Goal: Task Accomplishment & Management: Manage account settings

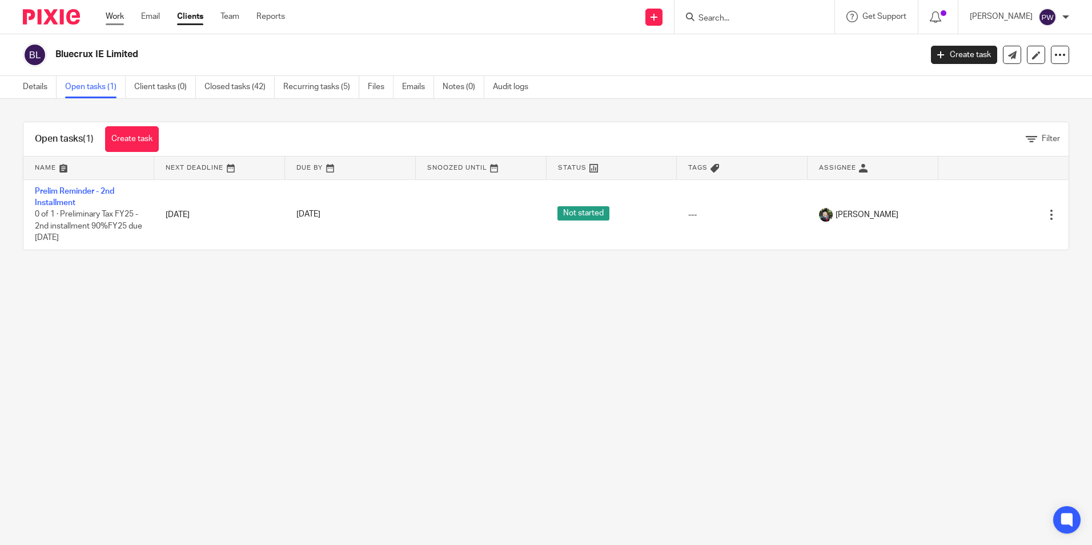
click at [118, 15] on link "Work" at bounding box center [115, 16] width 18 height 11
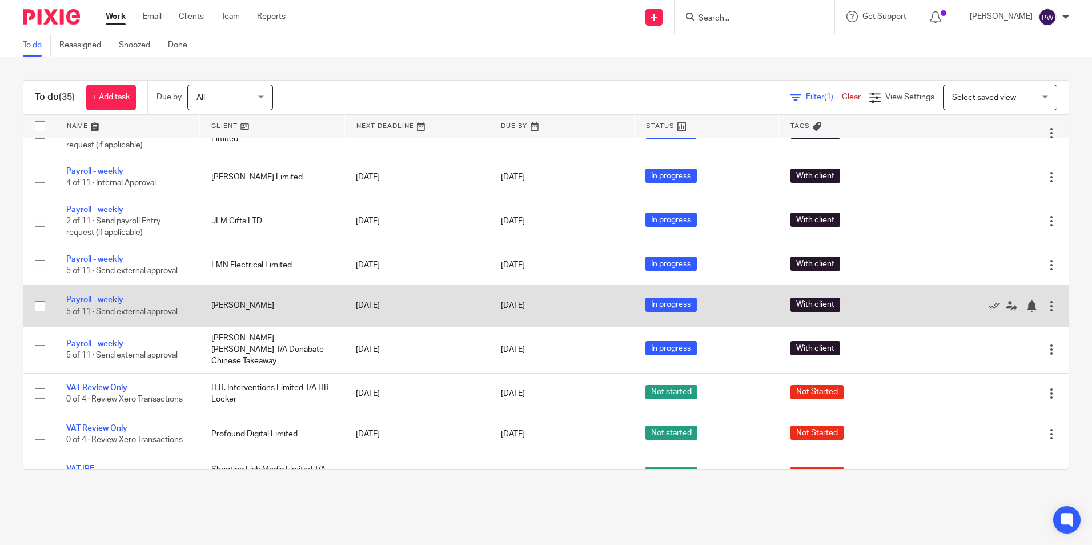
scroll to position [343, 0]
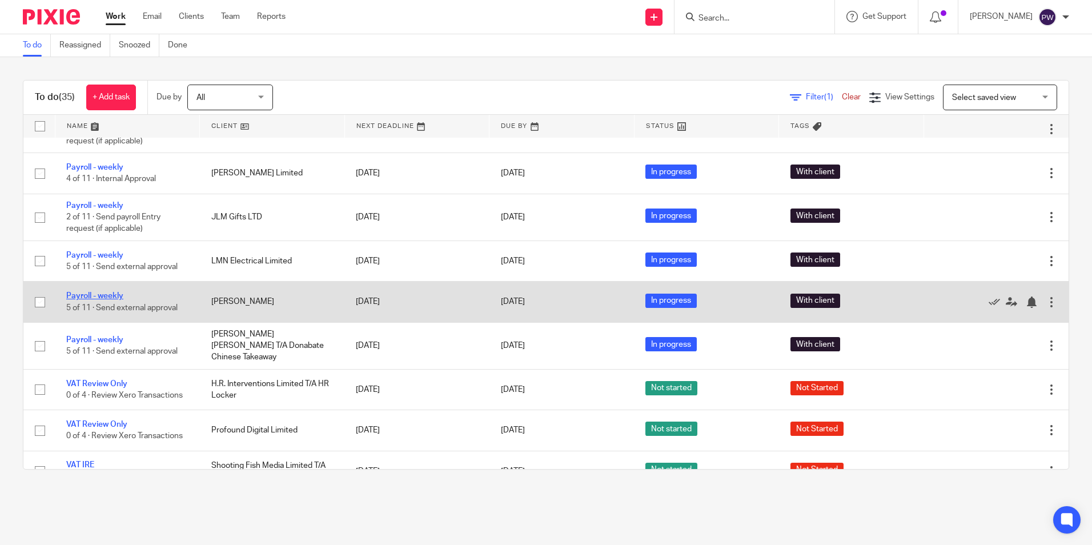
click at [106, 293] on link "Payroll - weekly" at bounding box center [94, 296] width 57 height 8
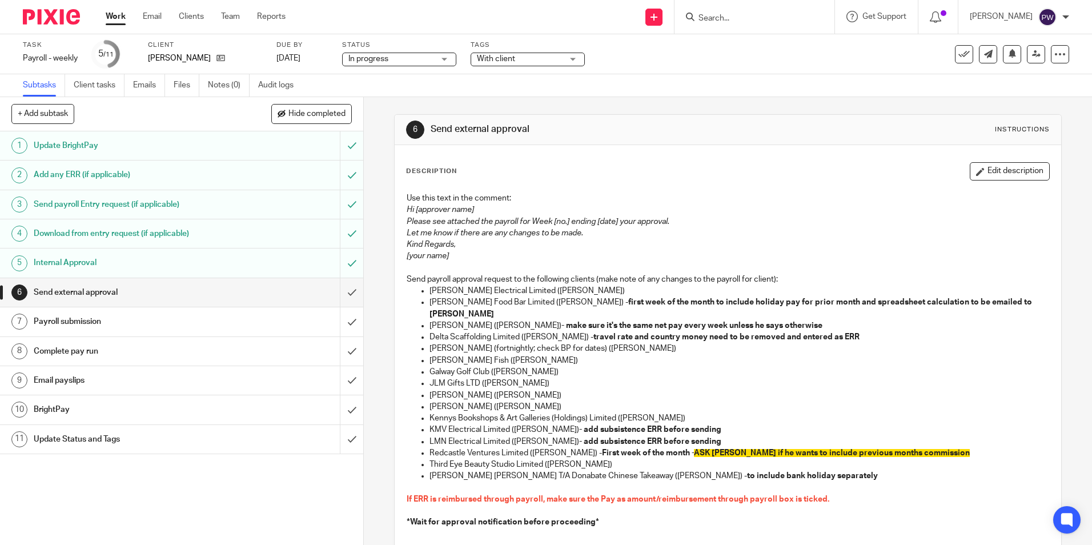
click at [78, 263] on h1 "Internal Approval" at bounding box center [132, 262] width 196 height 17
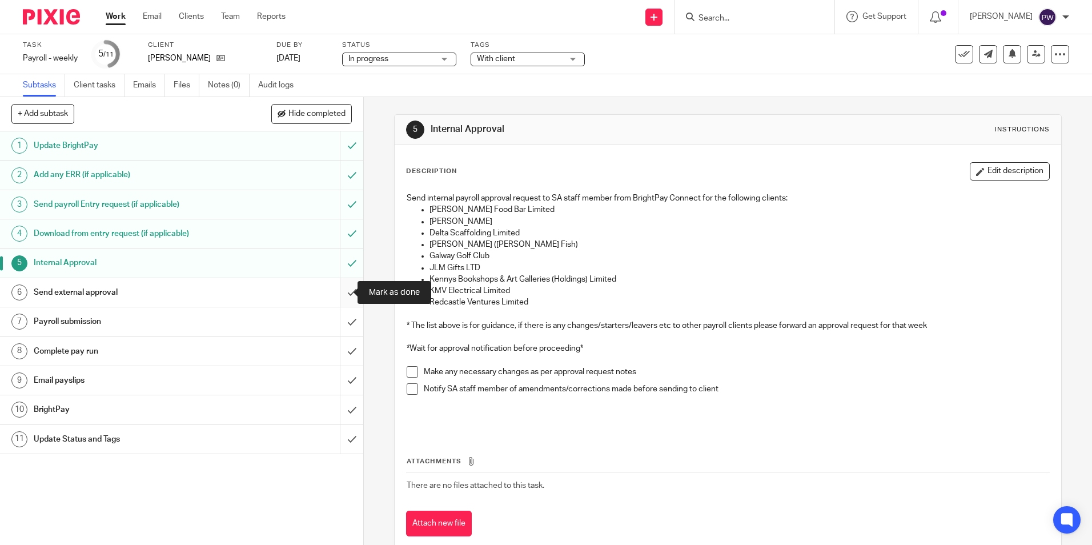
click at [342, 292] on input "submit" at bounding box center [181, 292] width 363 height 29
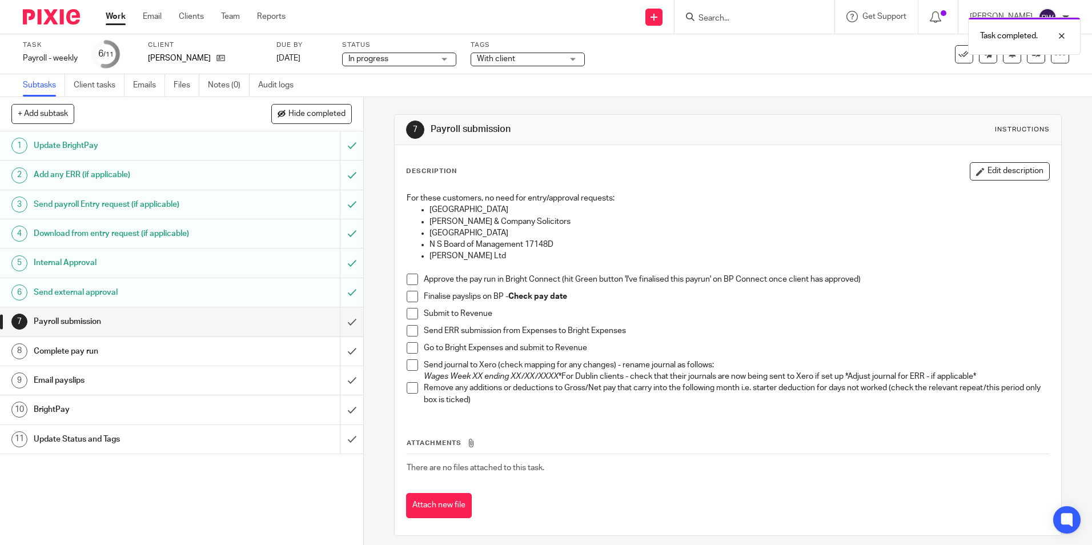
drag, startPoint x: 409, startPoint y: 278, endPoint x: 400, endPoint y: 307, distance: 31.1
click at [409, 278] on span at bounding box center [412, 279] width 11 height 11
click at [408, 294] on span at bounding box center [412, 296] width 11 height 11
click at [407, 313] on span at bounding box center [412, 313] width 11 height 11
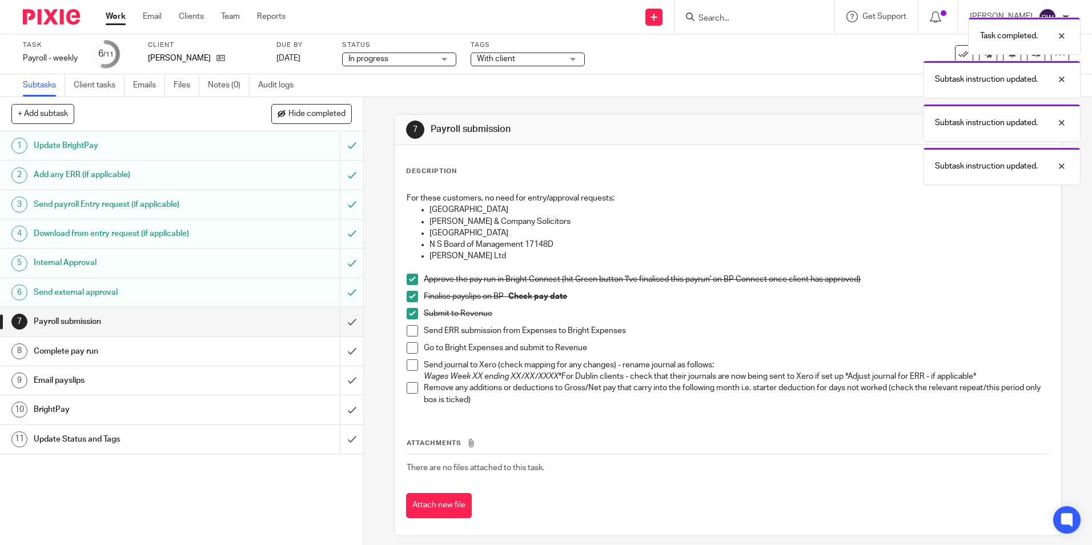
click at [407, 328] on span at bounding box center [412, 330] width 11 height 11
click at [411, 344] on span at bounding box center [412, 347] width 11 height 11
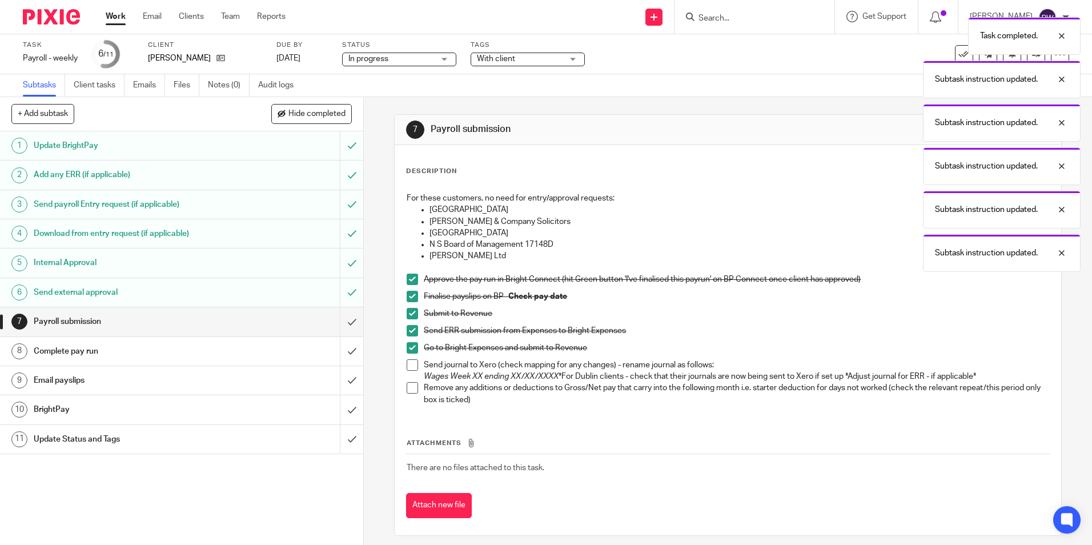
drag, startPoint x: 410, startPoint y: 361, endPoint x: 407, endPoint y: 384, distance: 22.5
click at [410, 361] on span at bounding box center [412, 364] width 11 height 11
click at [407, 385] on span at bounding box center [412, 387] width 11 height 11
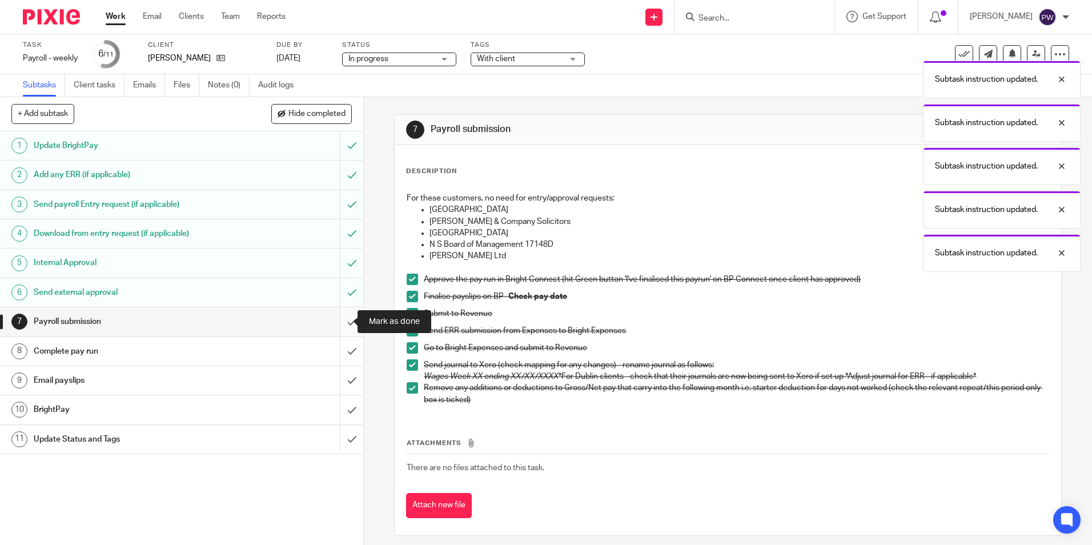
click at [343, 324] on input "submit" at bounding box center [181, 321] width 363 height 29
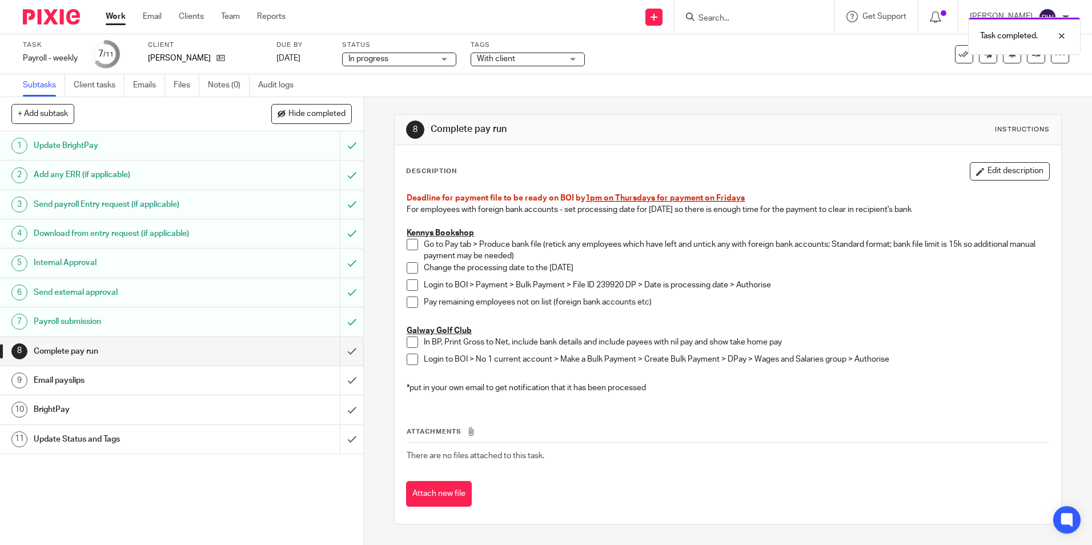
click at [339, 356] on input "submit" at bounding box center [181, 351] width 363 height 29
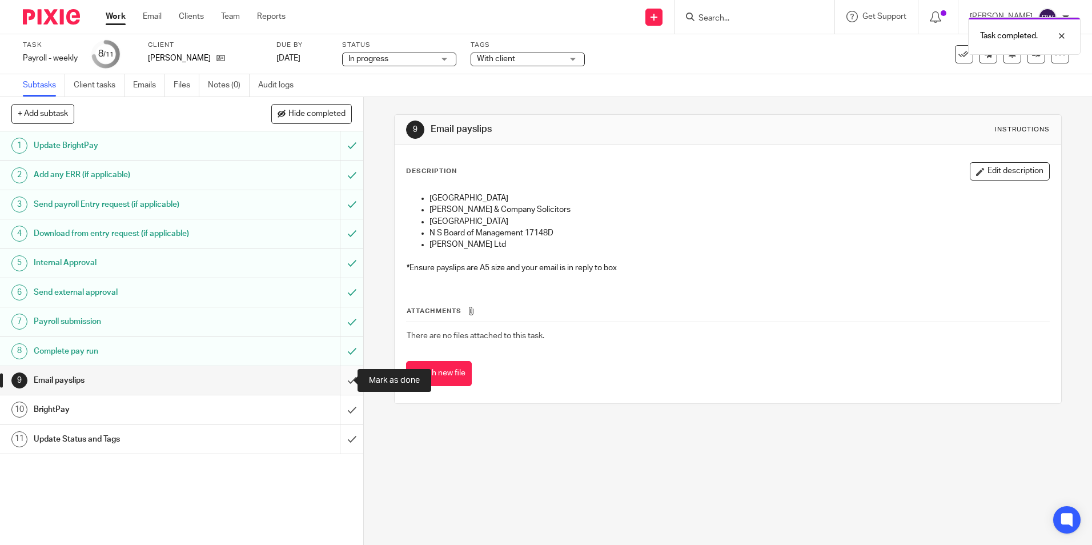
click at [342, 383] on input "submit" at bounding box center [181, 380] width 363 height 29
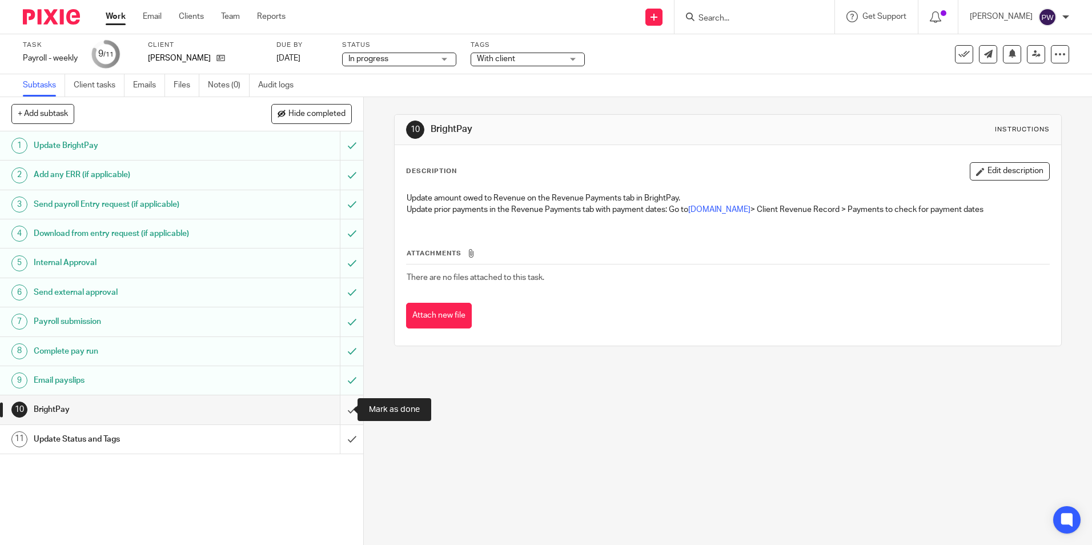
click at [340, 409] on input "submit" at bounding box center [181, 409] width 363 height 29
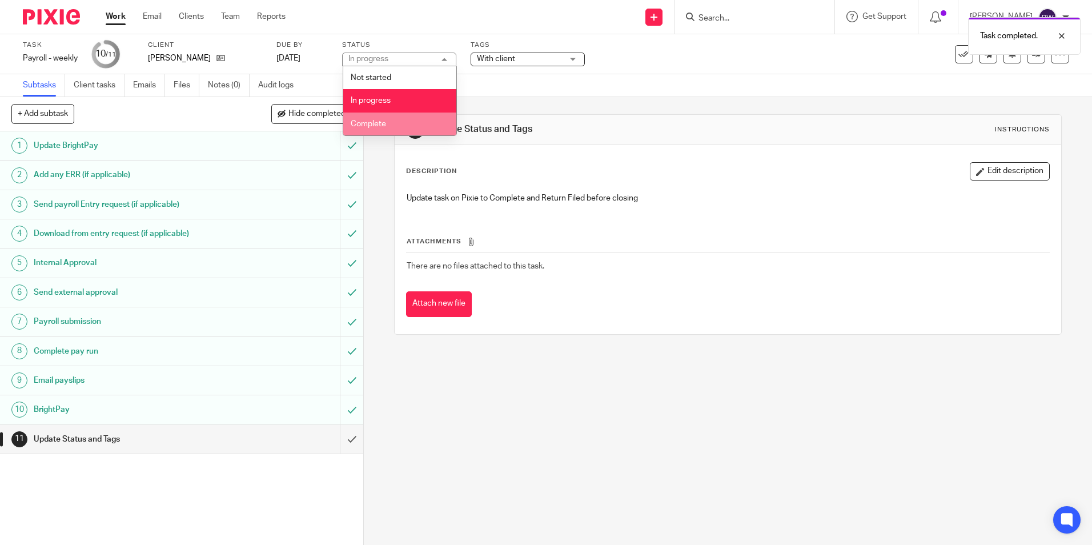
click at [376, 125] on span "Complete" at bounding box center [368, 124] width 35 height 8
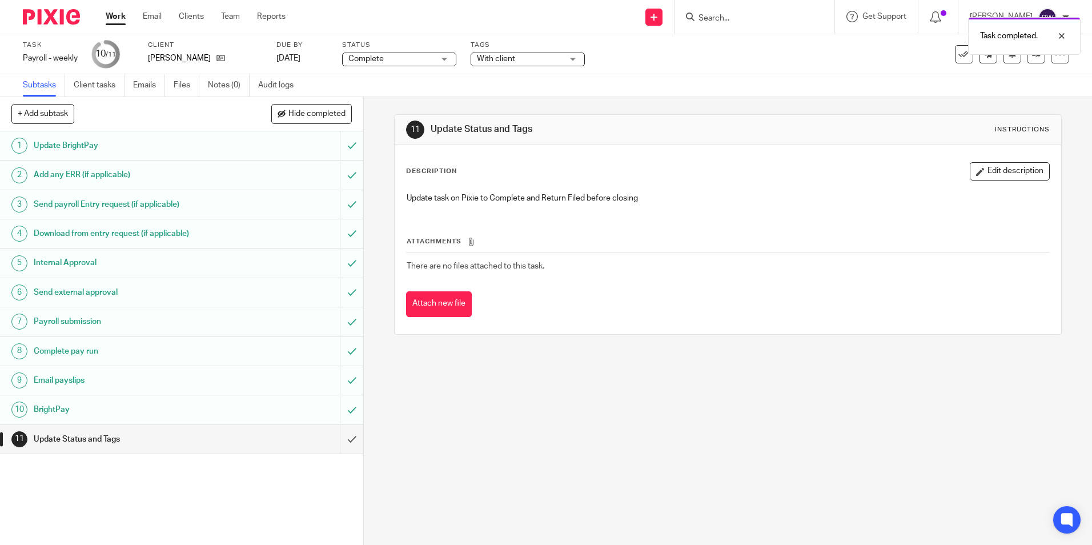
click at [502, 56] on span "With client" at bounding box center [496, 59] width 38 height 8
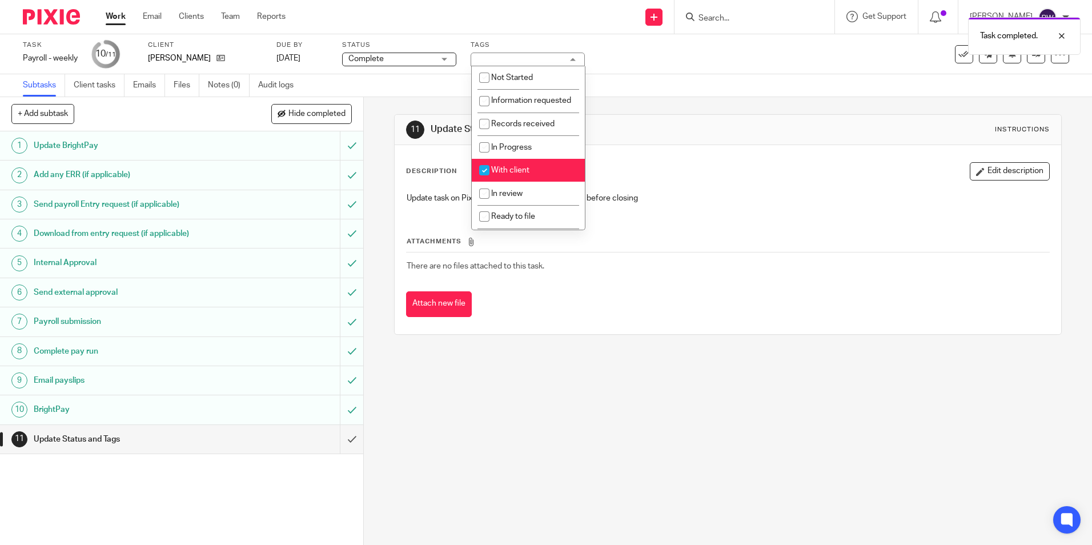
click at [506, 182] on li "With client" at bounding box center [528, 170] width 113 height 23
checkbox input "false"
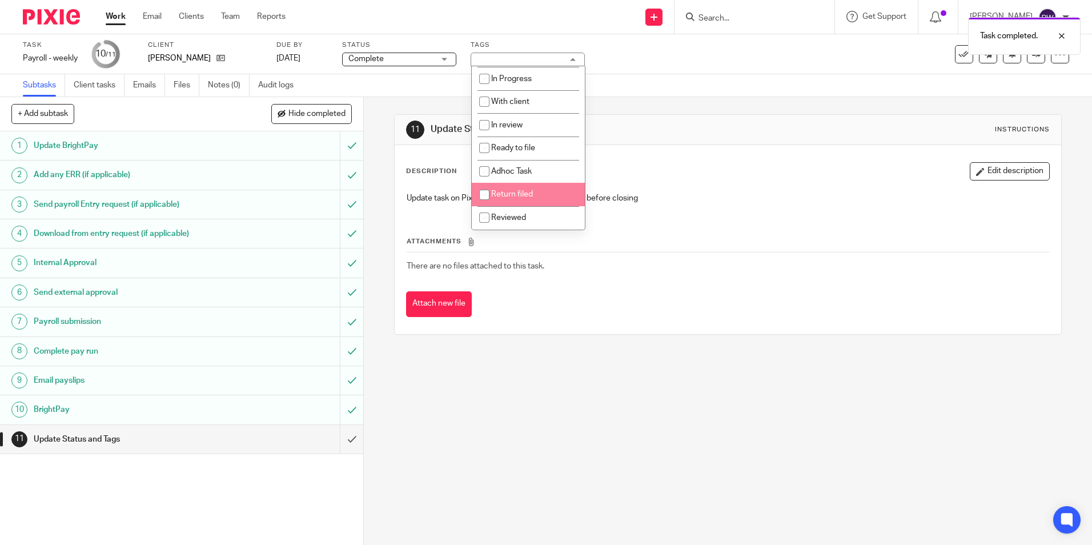
scroll to position [80, 0]
click at [498, 197] on span "Return filed" at bounding box center [512, 194] width 42 height 8
checkbox input "true"
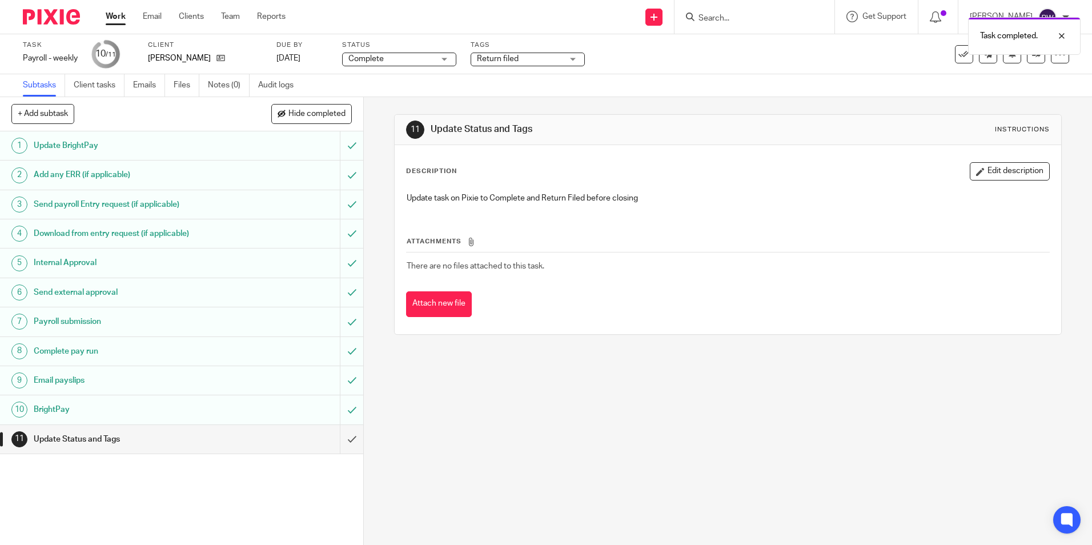
click at [649, 57] on div "Task Payroll - weekly Save Payroll - weekly 10 /11 Client Karen McBride Due by …" at bounding box center [459, 54] width 872 height 27
click at [344, 444] on input "submit" at bounding box center [181, 439] width 363 height 29
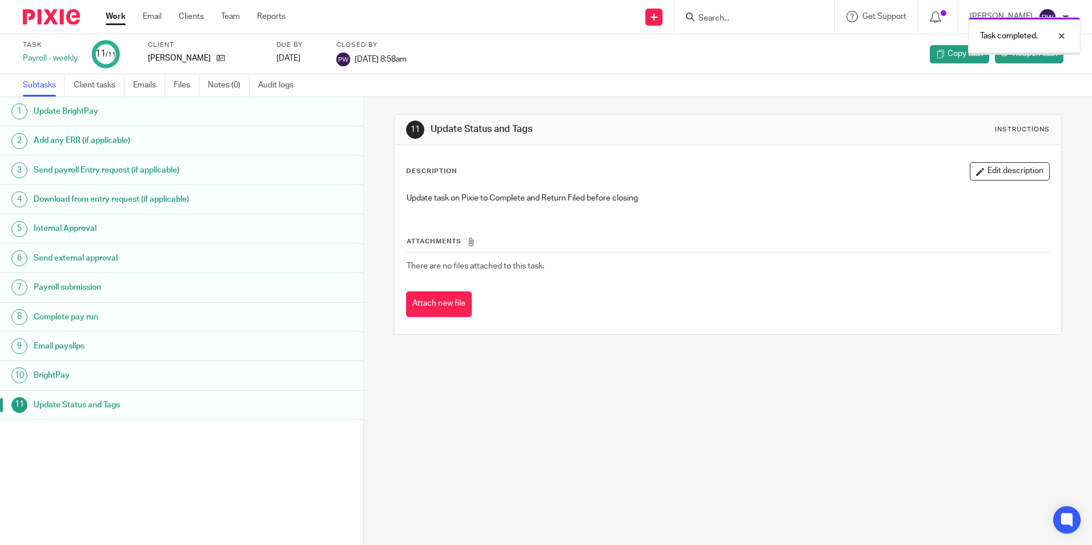
click at [114, 15] on link "Work" at bounding box center [116, 16] width 20 height 11
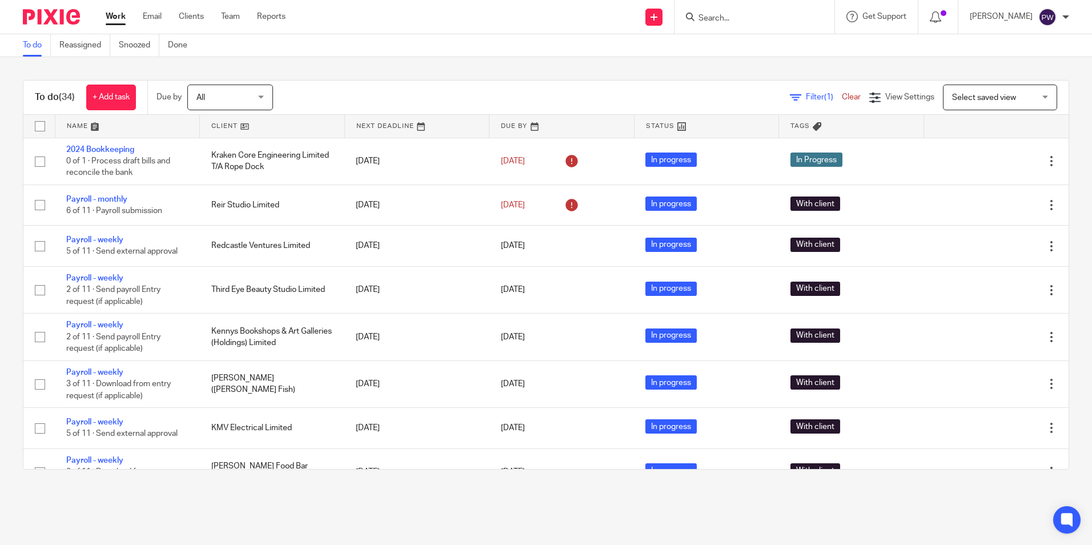
click at [986, 99] on span "Select saved view" at bounding box center [984, 98] width 64 height 8
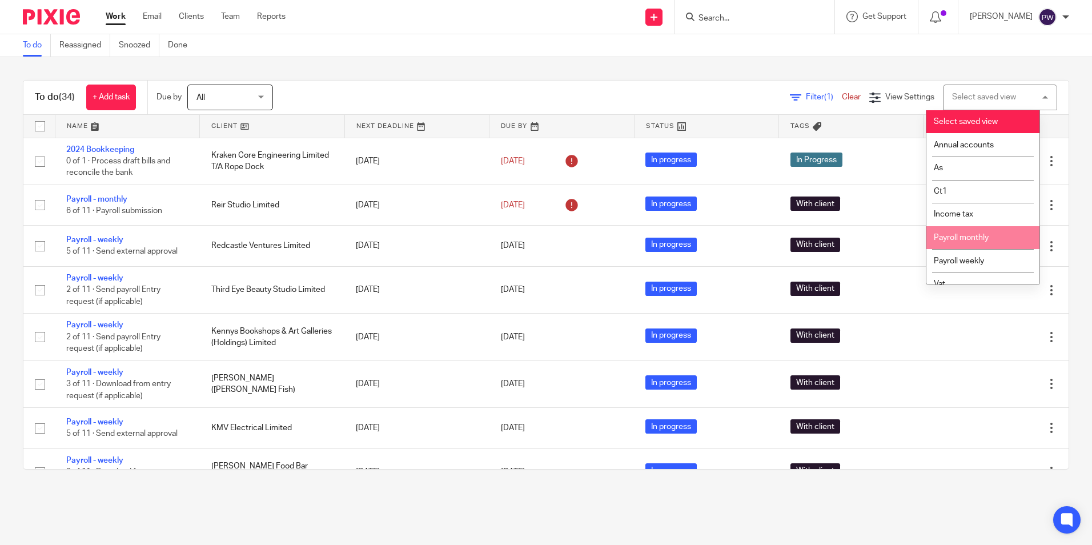
scroll to position [11, 0]
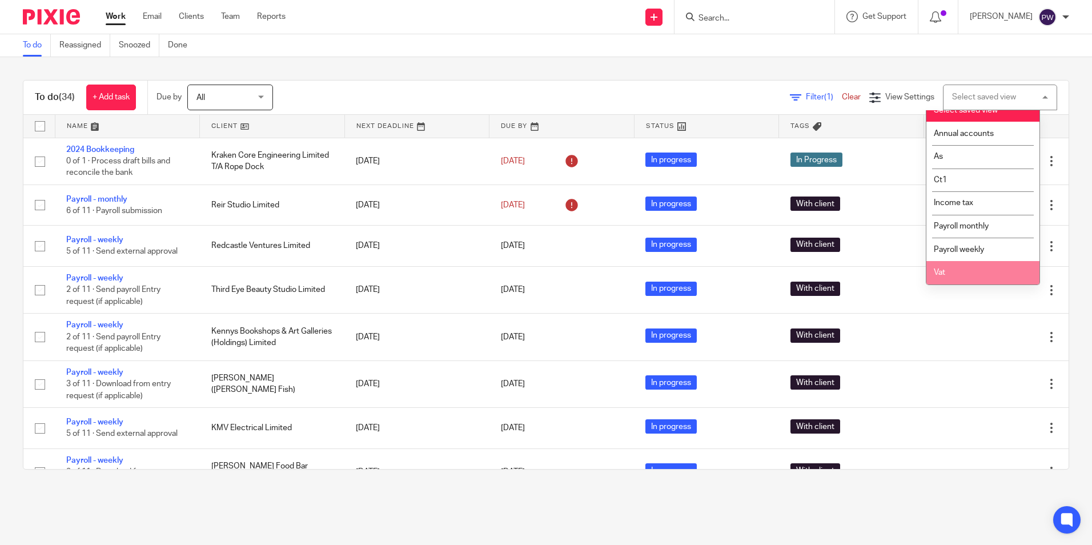
click at [954, 267] on li "Vat" at bounding box center [982, 272] width 113 height 23
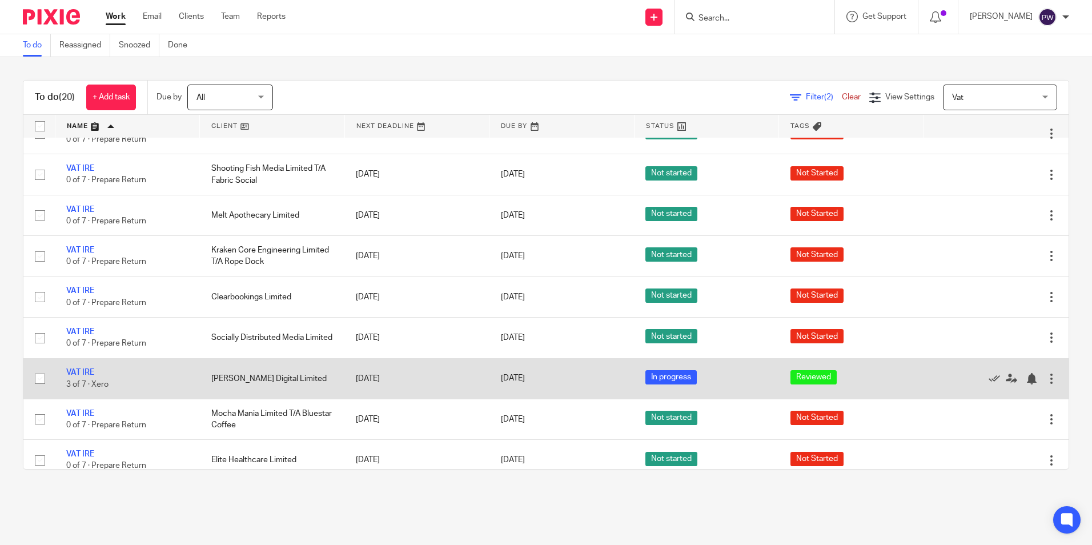
scroll to position [343, 0]
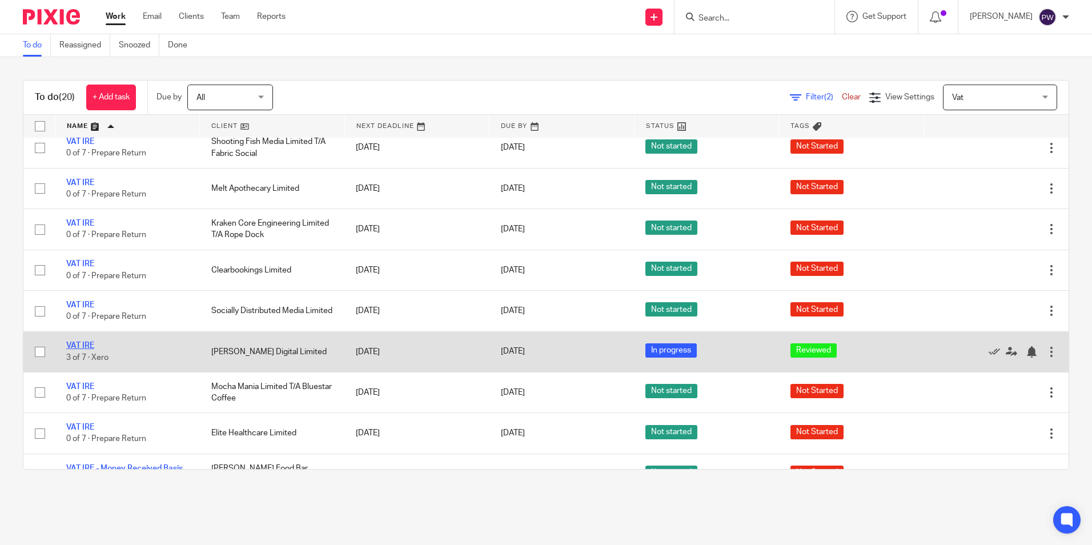
click at [79, 341] on link "VAT IRE" at bounding box center [80, 345] width 28 height 8
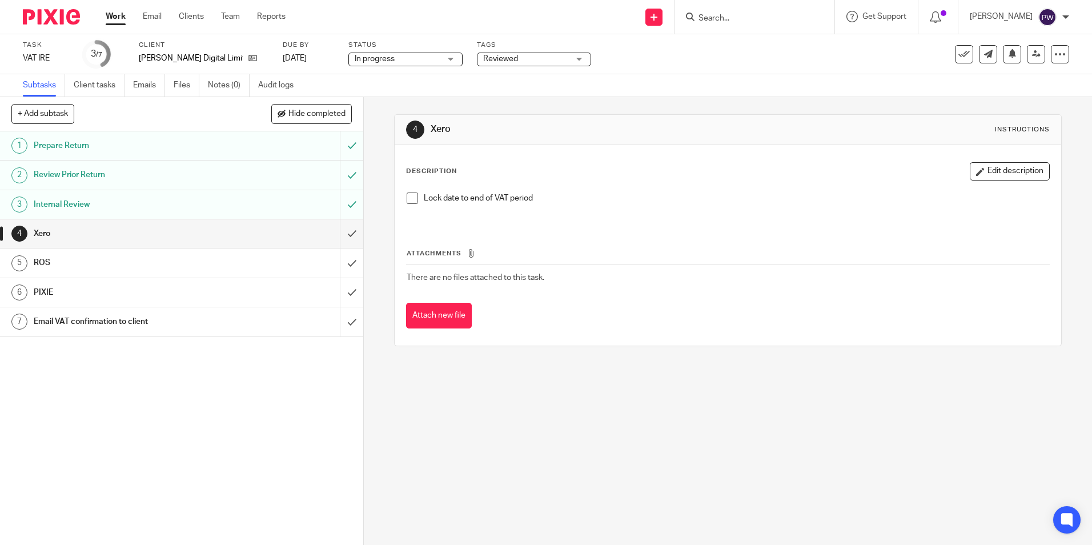
click at [407, 197] on span at bounding box center [412, 197] width 11 height 11
click at [345, 231] on input "submit" at bounding box center [181, 233] width 363 height 29
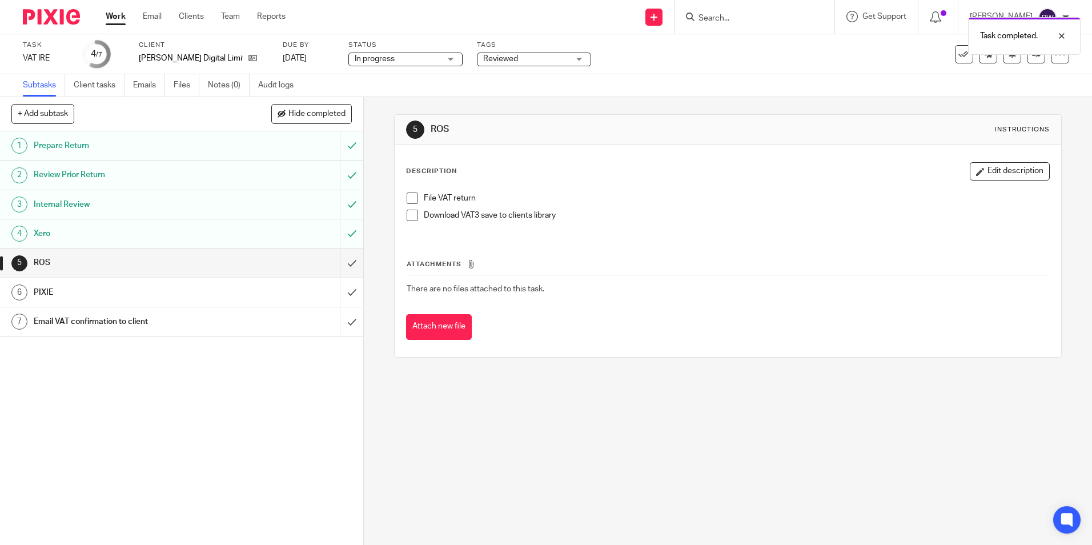
click at [407, 198] on span at bounding box center [412, 197] width 11 height 11
click at [411, 216] on span at bounding box center [412, 215] width 11 height 11
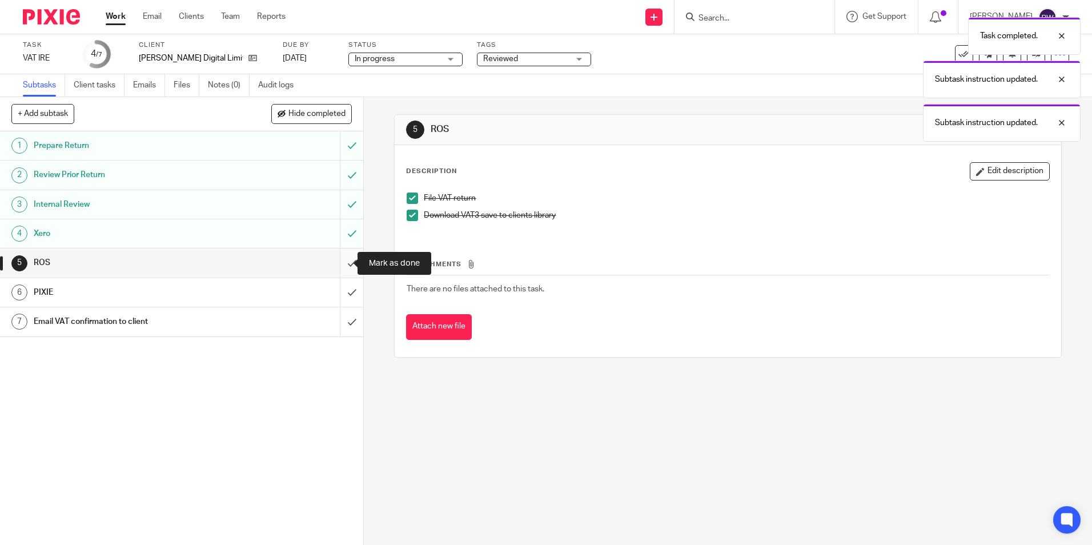
click at [339, 261] on input "submit" at bounding box center [181, 262] width 363 height 29
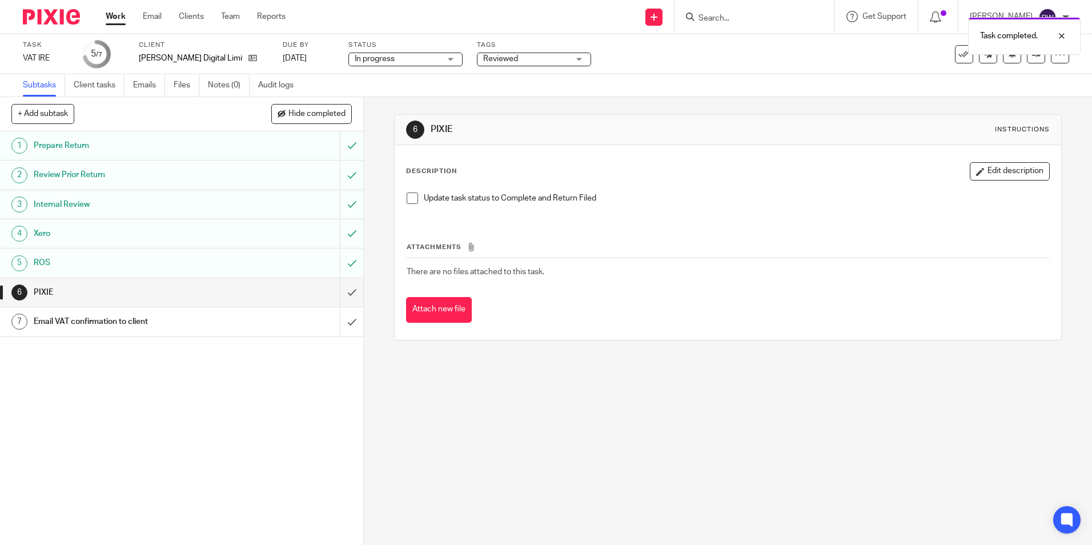
click at [408, 198] on span at bounding box center [412, 197] width 11 height 11
click at [383, 54] on span "In progress" at bounding box center [398, 59] width 86 height 12
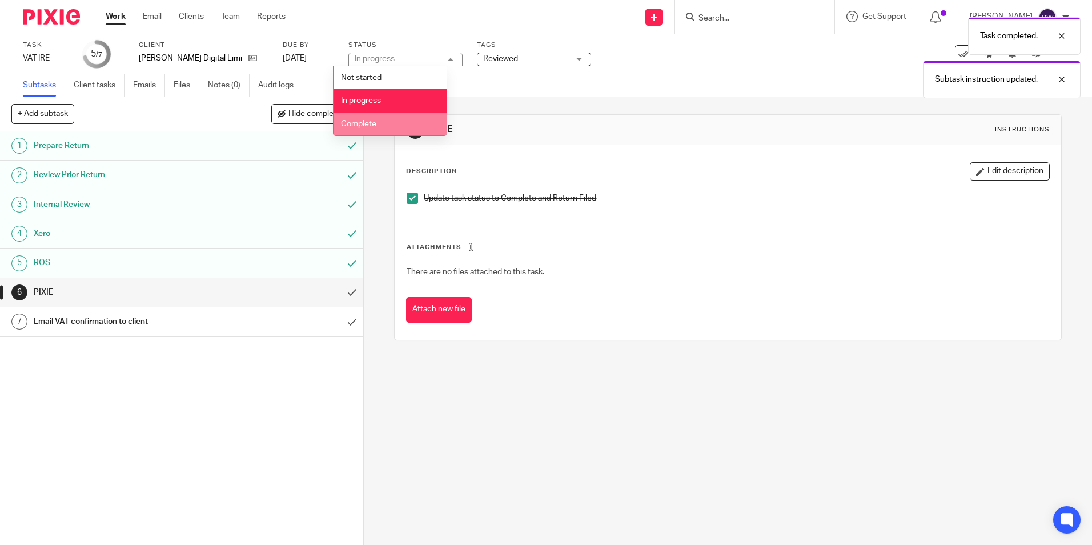
click at [370, 117] on li "Complete" at bounding box center [389, 123] width 113 height 23
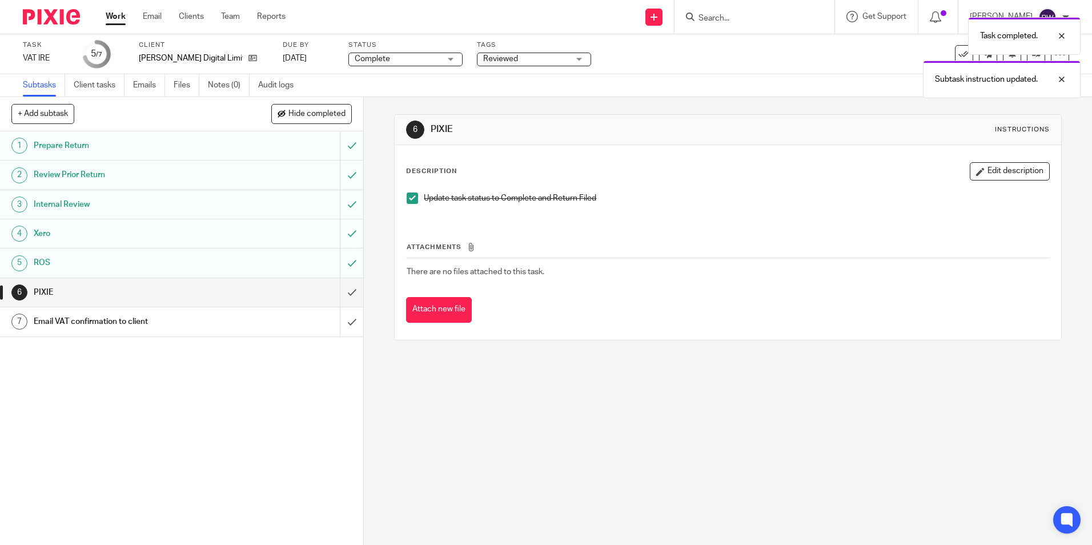
click at [518, 50] on div "Tags Reviewed Not Started Information requested Records received In Progress Wi…" at bounding box center [534, 54] width 114 height 27
click at [516, 57] on span "Reviewed" at bounding box center [526, 59] width 86 height 12
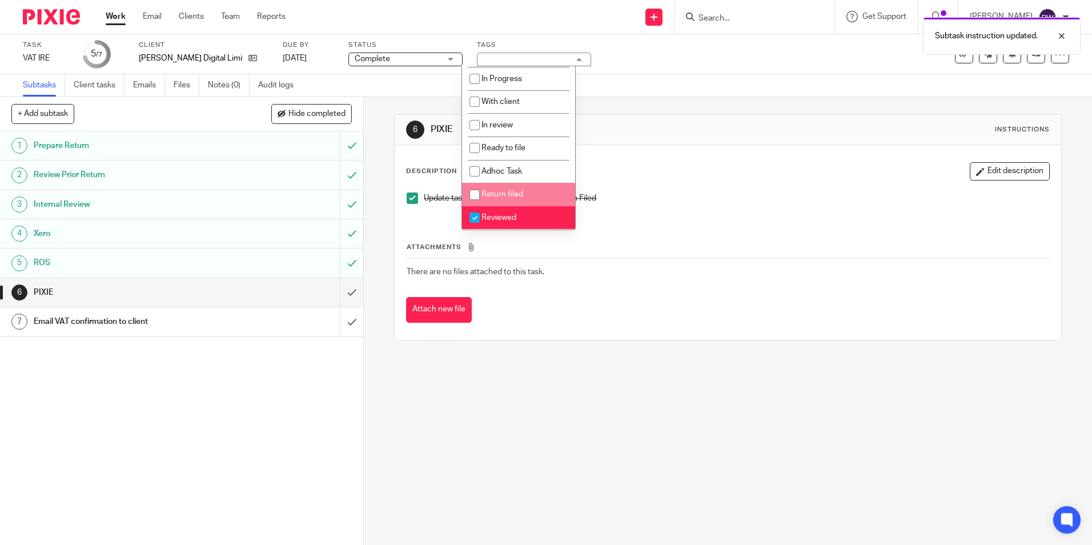
scroll to position [80, 0]
click at [498, 194] on span "Return filed" at bounding box center [502, 194] width 42 height 8
checkbox input "true"
click at [498, 220] on span "Reviewed" at bounding box center [498, 218] width 35 height 8
checkbox input "false"
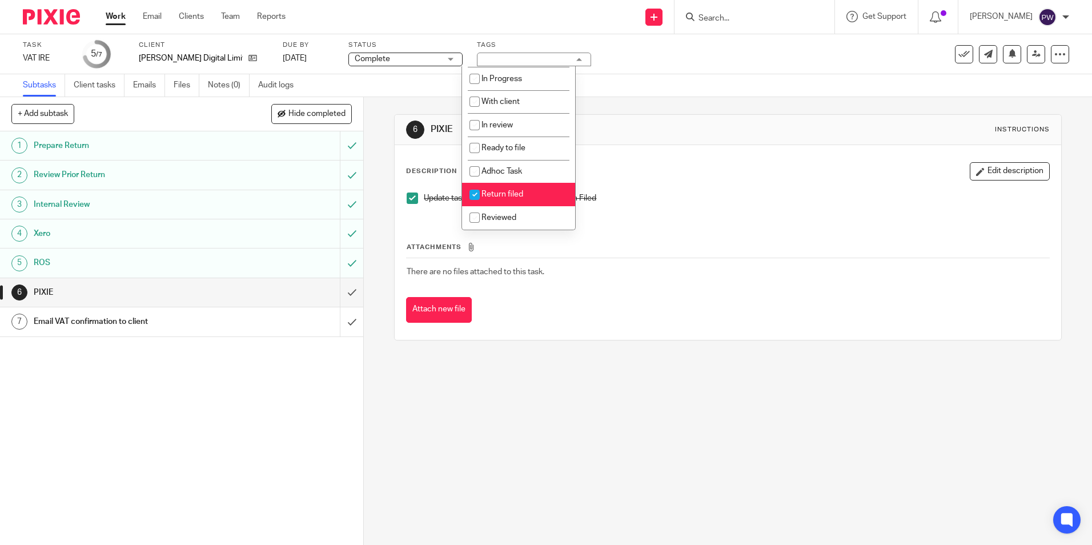
click at [660, 97] on div "Subtasks Client tasks Emails Files Notes (0) Audit logs" at bounding box center [546, 85] width 1092 height 23
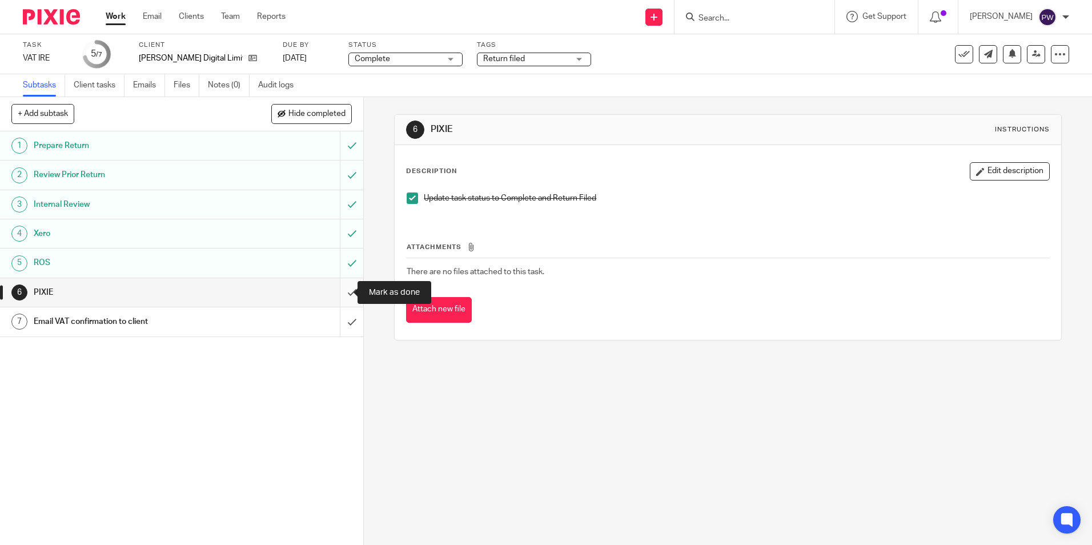
click at [339, 296] on input "submit" at bounding box center [181, 292] width 363 height 29
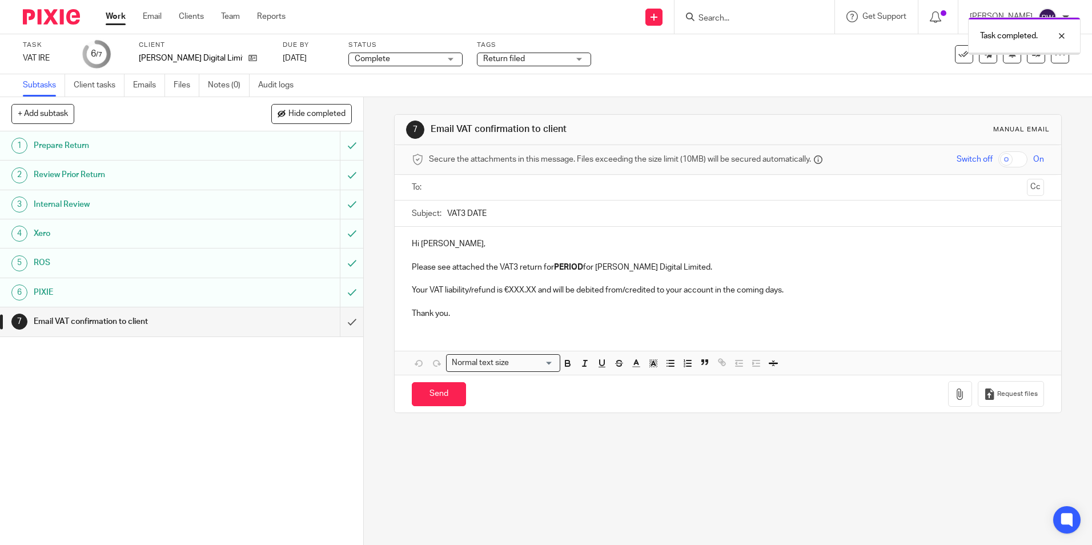
click at [509, 186] on input "text" at bounding box center [727, 187] width 589 height 13
click at [548, 215] on input "VAT3 DATE" at bounding box center [745, 216] width 596 height 26
type input "VAT3 JulAug"
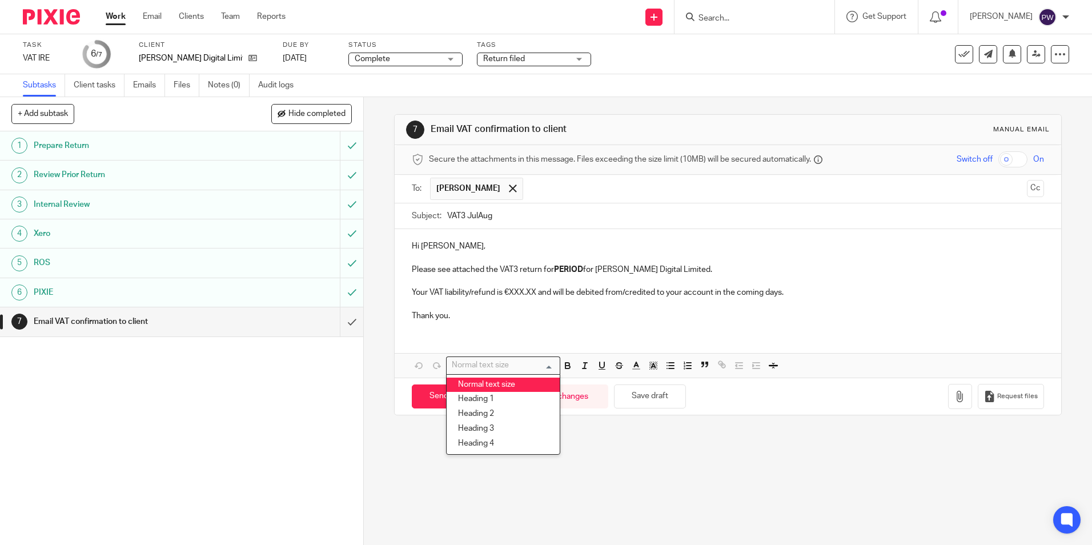
click at [566, 263] on p at bounding box center [728, 257] width 632 height 11
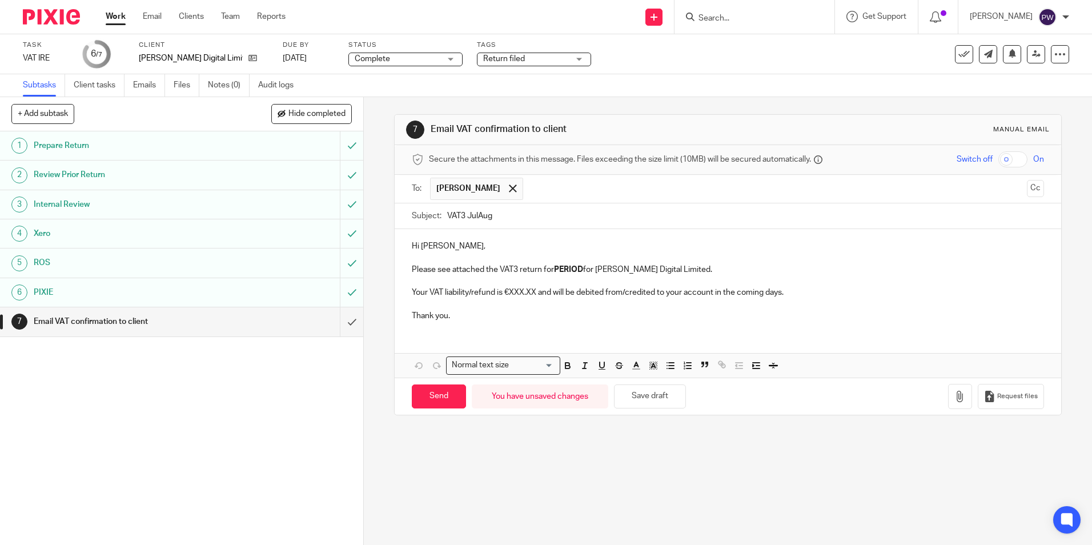
drag, startPoint x: 561, startPoint y: 267, endPoint x: 617, endPoint y: 297, distance: 64.4
click at [561, 267] on strong "PERIOD" at bounding box center [568, 270] width 29 height 8
click at [514, 293] on p "Your VAT liability/refund is €XXX.XX and will be debited from/credited to your …" at bounding box center [728, 292] width 632 height 11
click at [467, 292] on p "Your VAT liability/refund is €XXX.XX and will be debited from/credited to your …" at bounding box center [728, 292] width 632 height 11
click at [954, 393] on icon "button" at bounding box center [959, 396] width 11 height 11
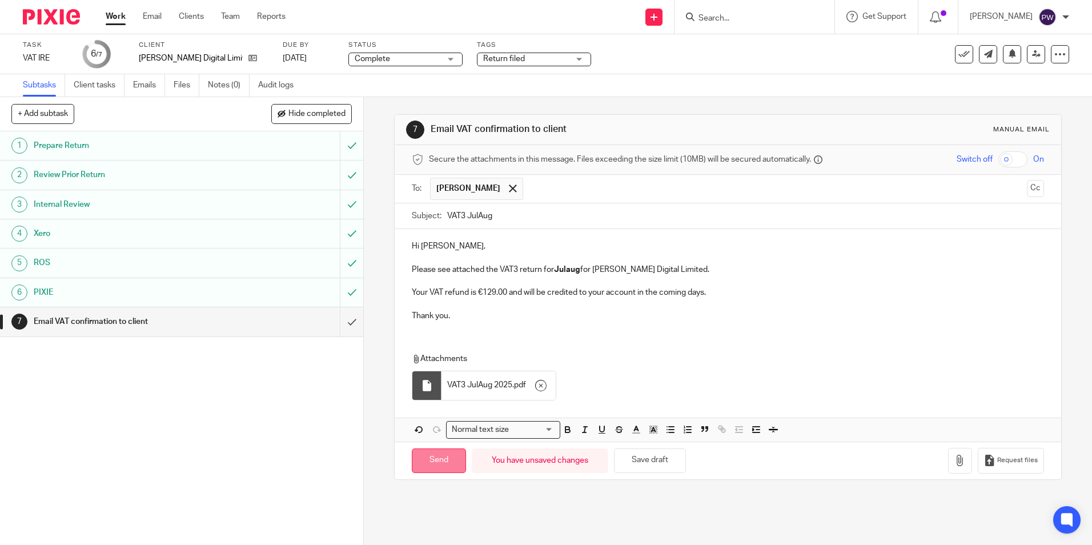
click at [435, 462] on input "Send" at bounding box center [439, 460] width 54 height 25
type input "Sent"
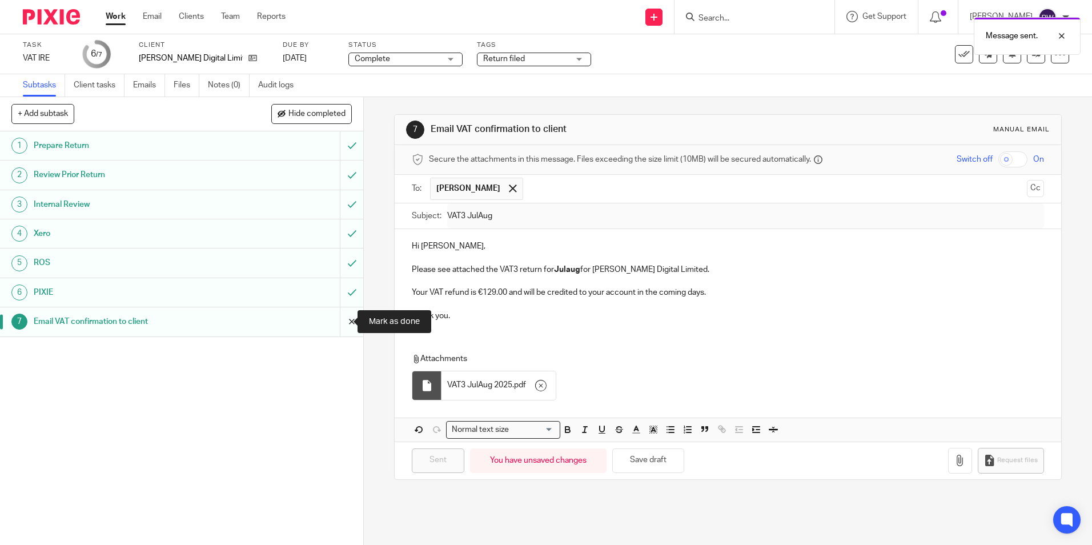
click at [340, 321] on input "submit" at bounding box center [181, 321] width 363 height 29
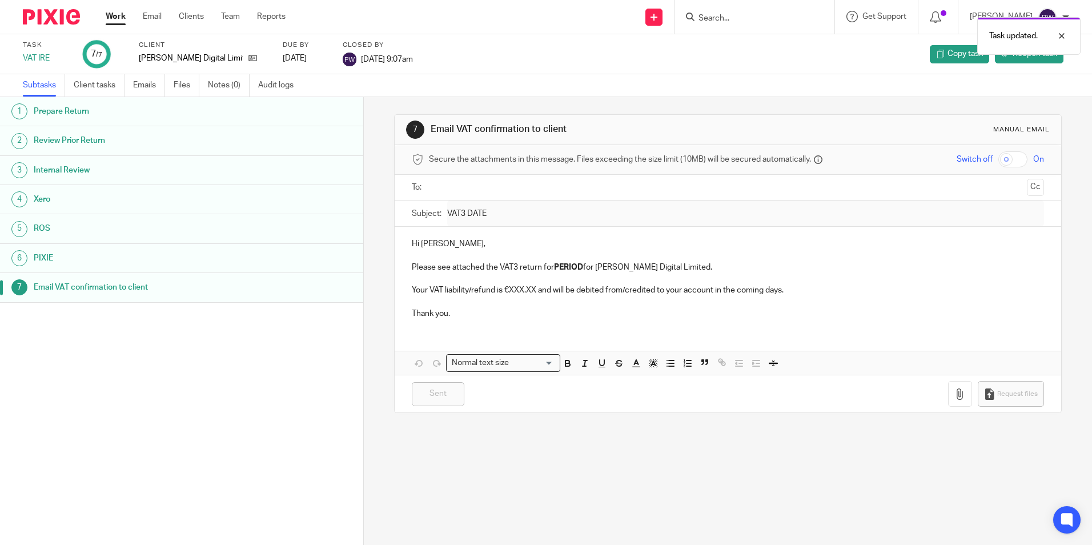
click at [114, 18] on link "Work" at bounding box center [116, 16] width 20 height 11
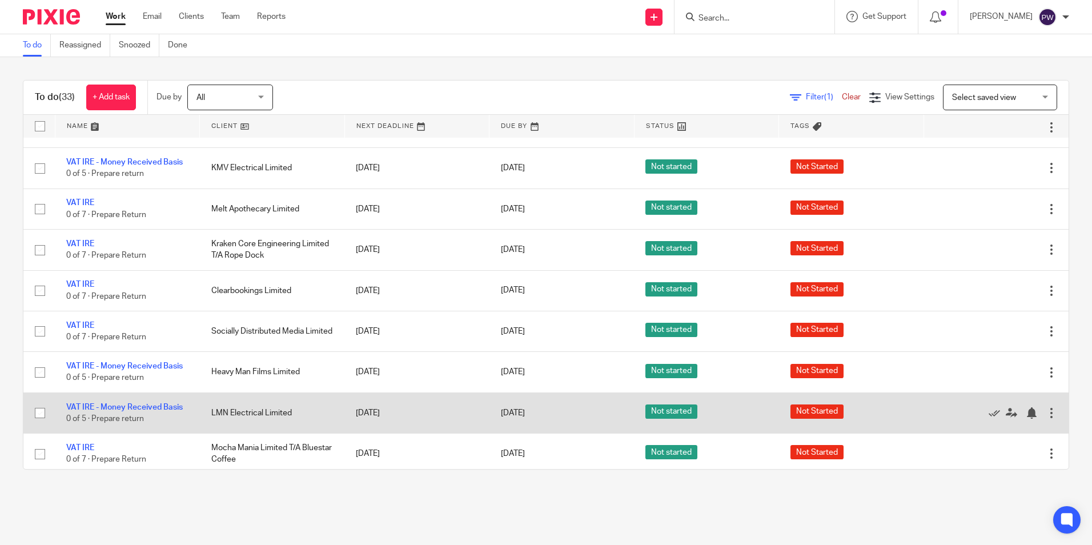
scroll to position [857, 0]
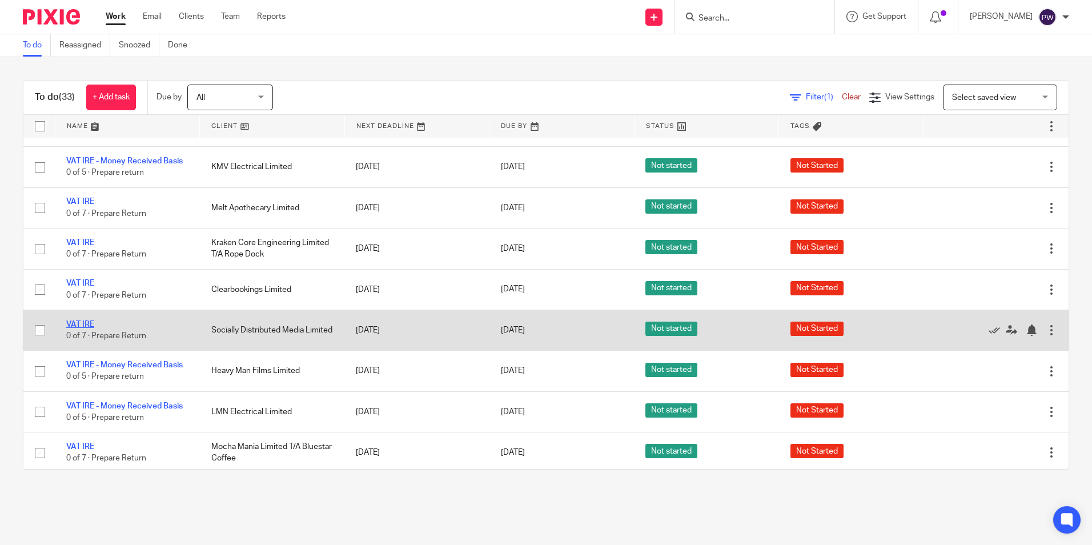
click at [89, 320] on link "VAT IRE" at bounding box center [80, 324] width 28 height 8
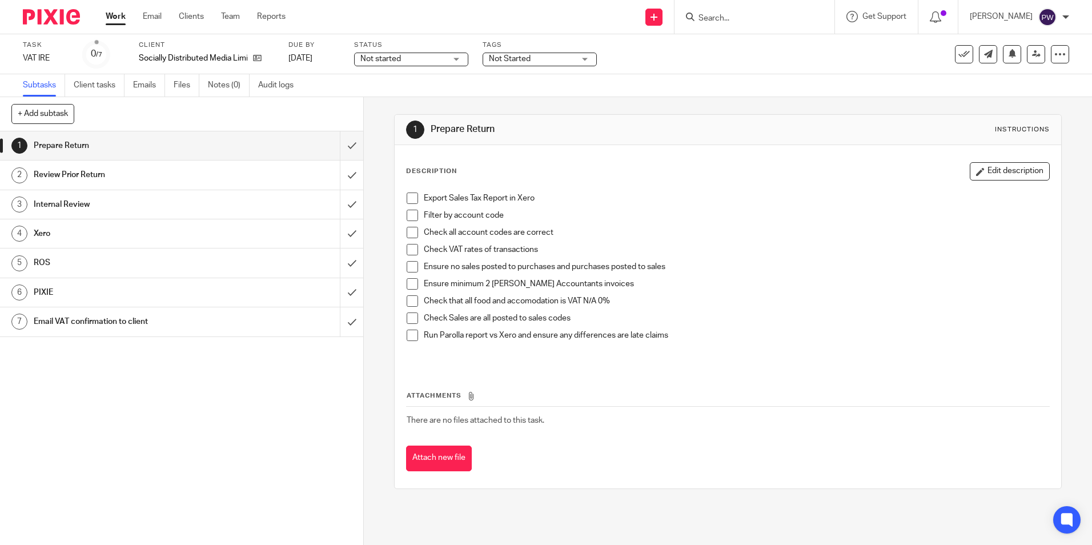
click at [411, 195] on span at bounding box center [412, 197] width 11 height 11
click at [412, 211] on span at bounding box center [412, 215] width 11 height 11
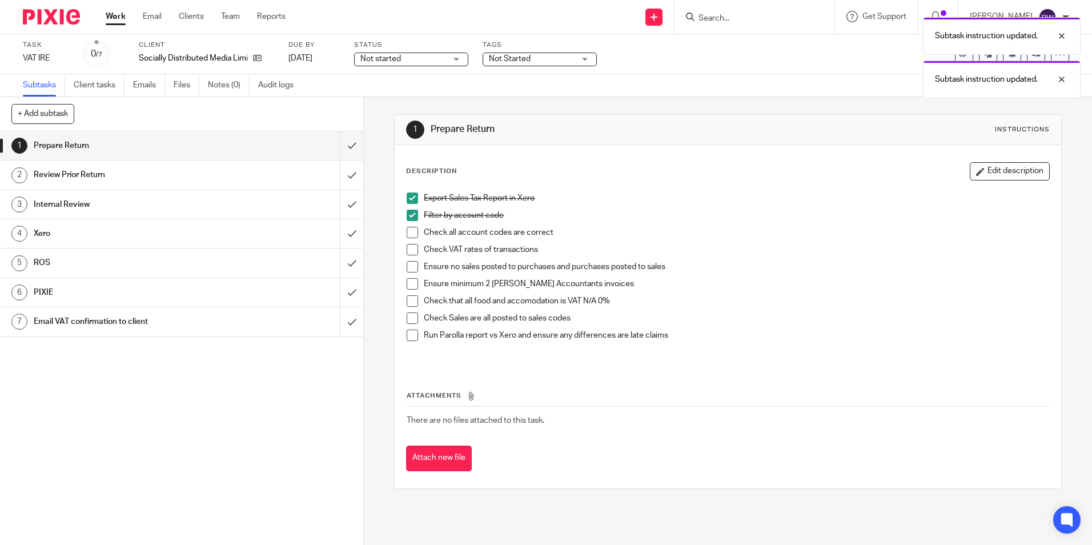
click at [410, 231] on span at bounding box center [412, 232] width 11 height 11
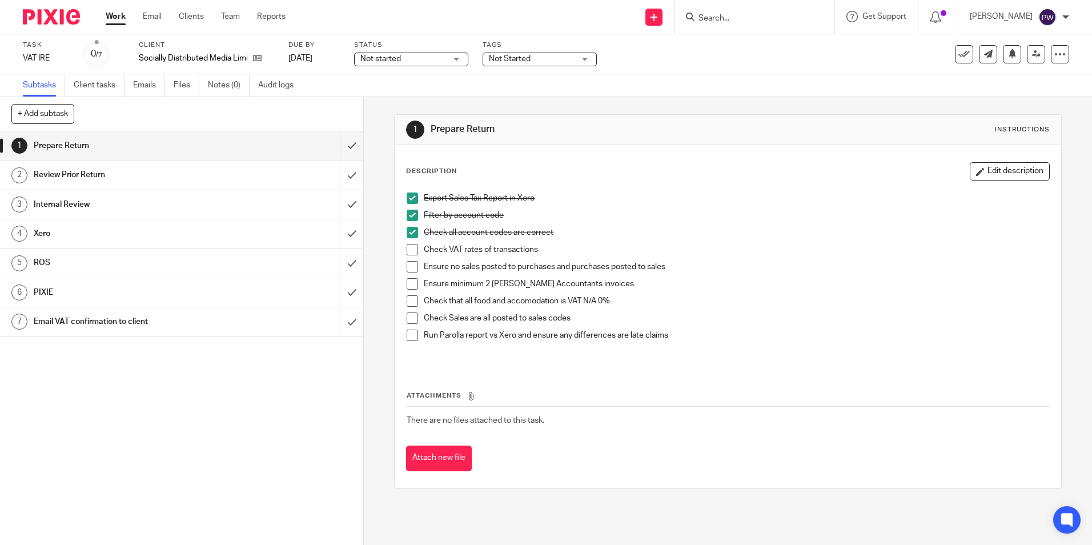
click at [410, 253] on span at bounding box center [412, 249] width 11 height 11
click at [410, 274] on li "Ensure no sales posted to purchases and purchases posted to sales" at bounding box center [728, 269] width 642 height 17
click at [407, 266] on span at bounding box center [412, 266] width 11 height 11
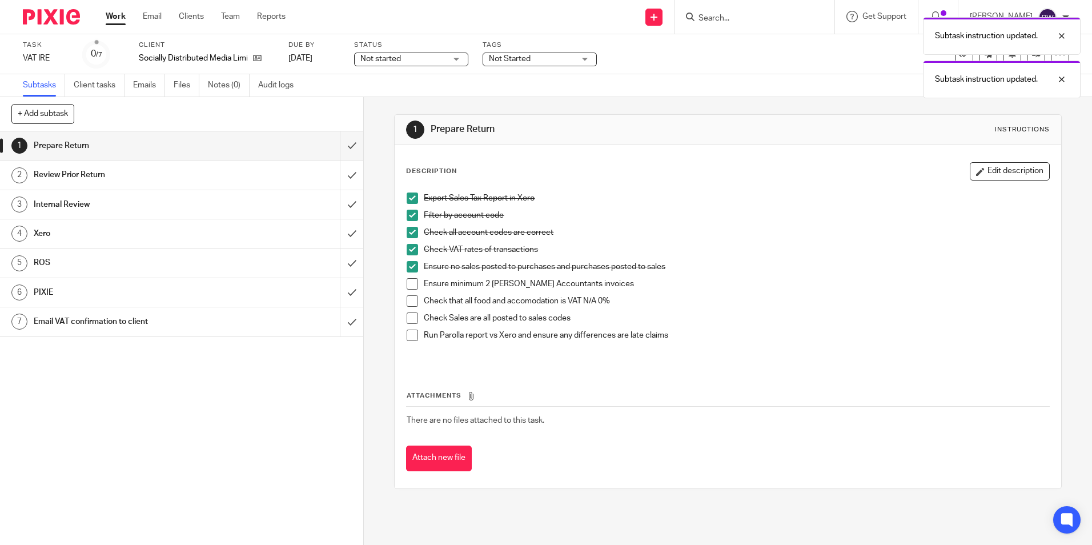
click at [407, 284] on span at bounding box center [412, 283] width 11 height 11
click at [407, 298] on span at bounding box center [412, 300] width 11 height 11
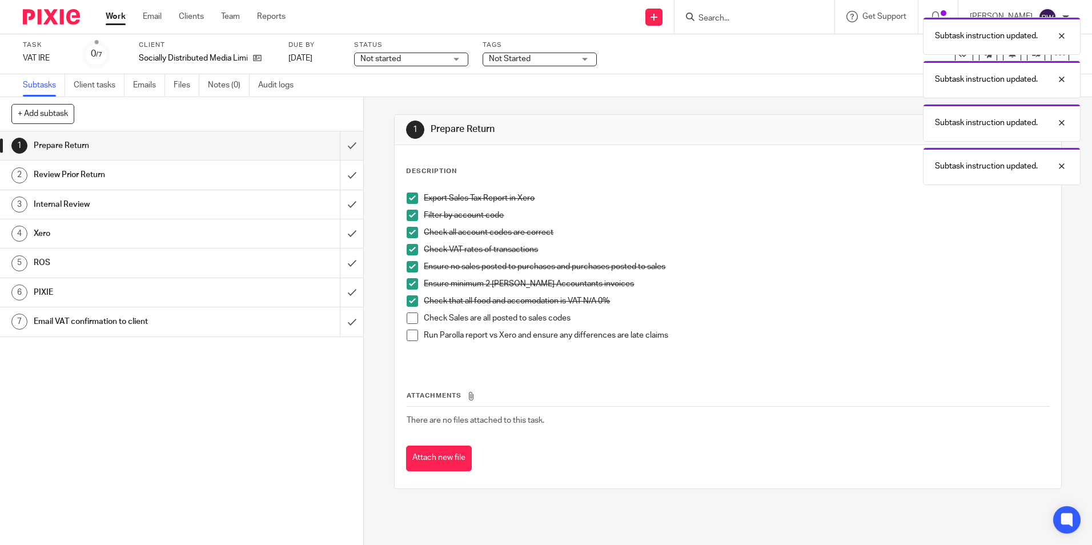
click at [412, 317] on span at bounding box center [412, 317] width 11 height 11
click at [412, 336] on span at bounding box center [412, 334] width 11 height 11
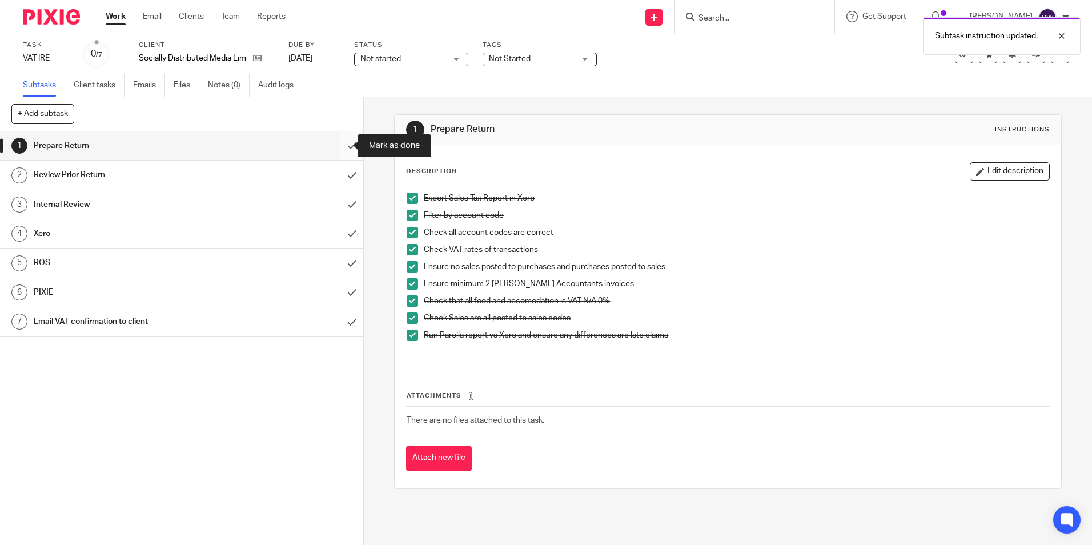
click at [347, 148] on input "submit" at bounding box center [181, 145] width 363 height 29
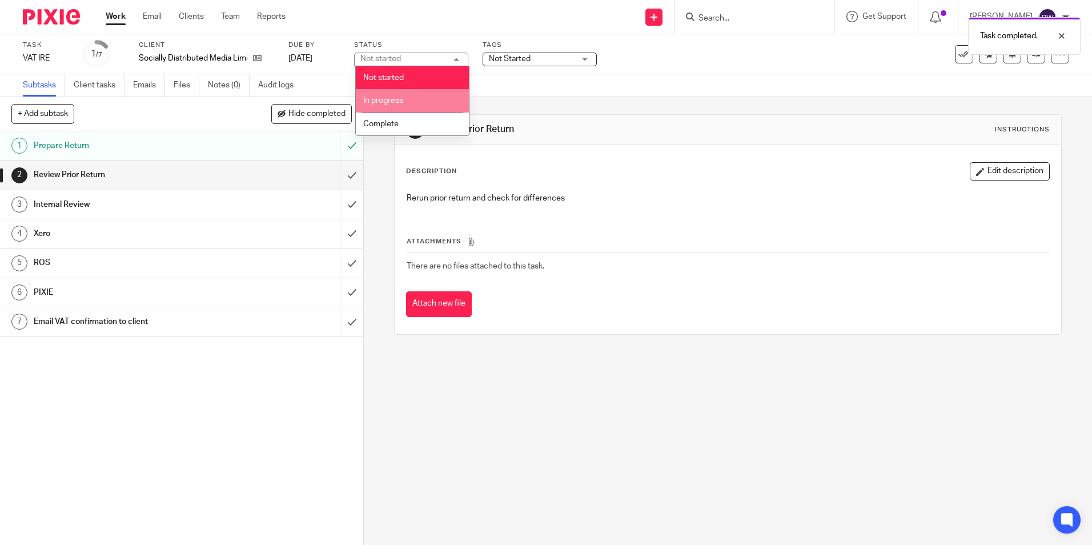
click at [408, 98] on li "In progress" at bounding box center [412, 100] width 113 height 23
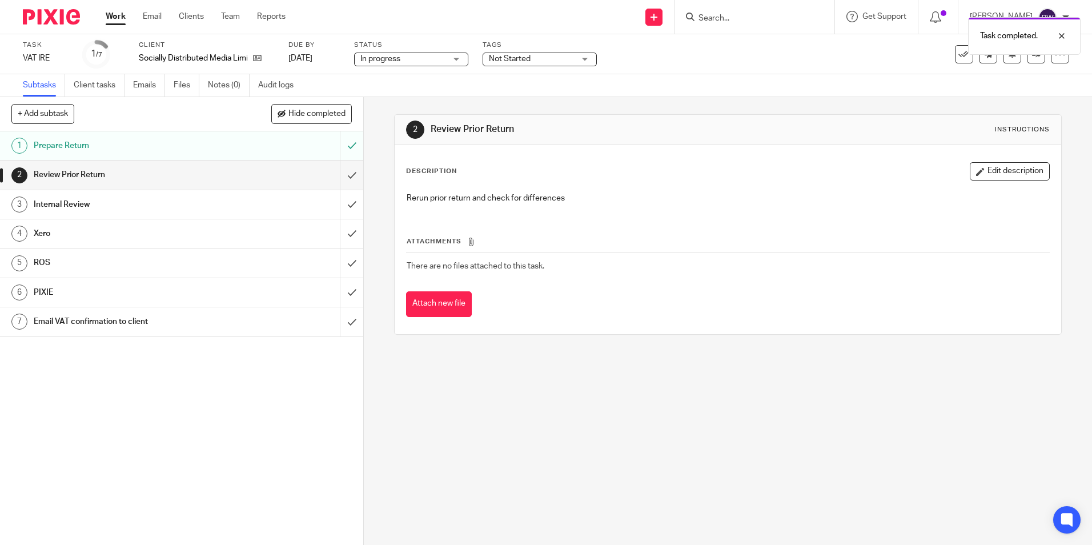
click at [509, 62] on span "Not Started" at bounding box center [510, 59] width 42 height 8
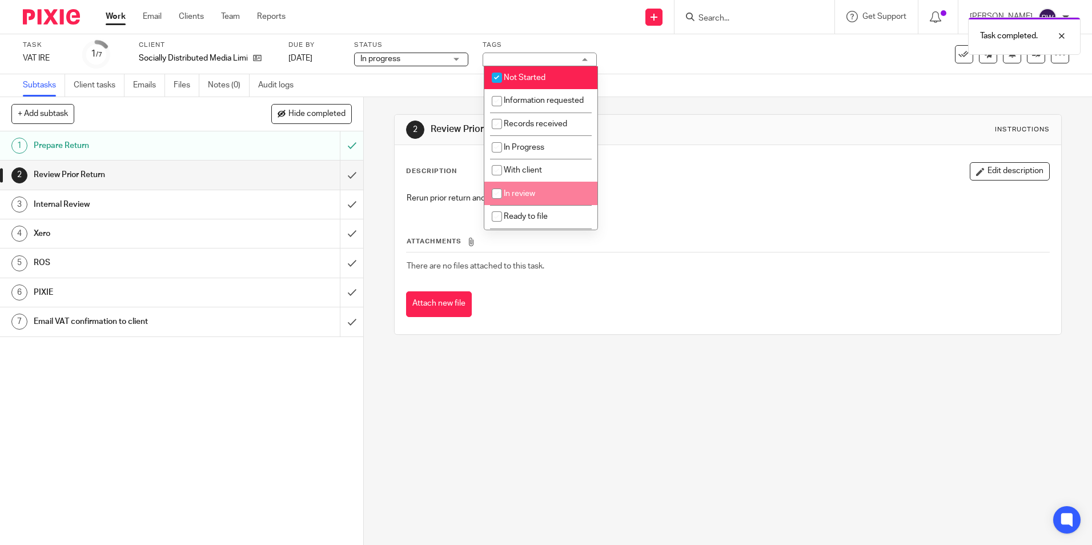
click at [516, 198] on span "In review" at bounding box center [519, 194] width 31 height 8
checkbox input "true"
click at [533, 70] on li "Not Started" at bounding box center [540, 77] width 113 height 23
checkbox input "false"
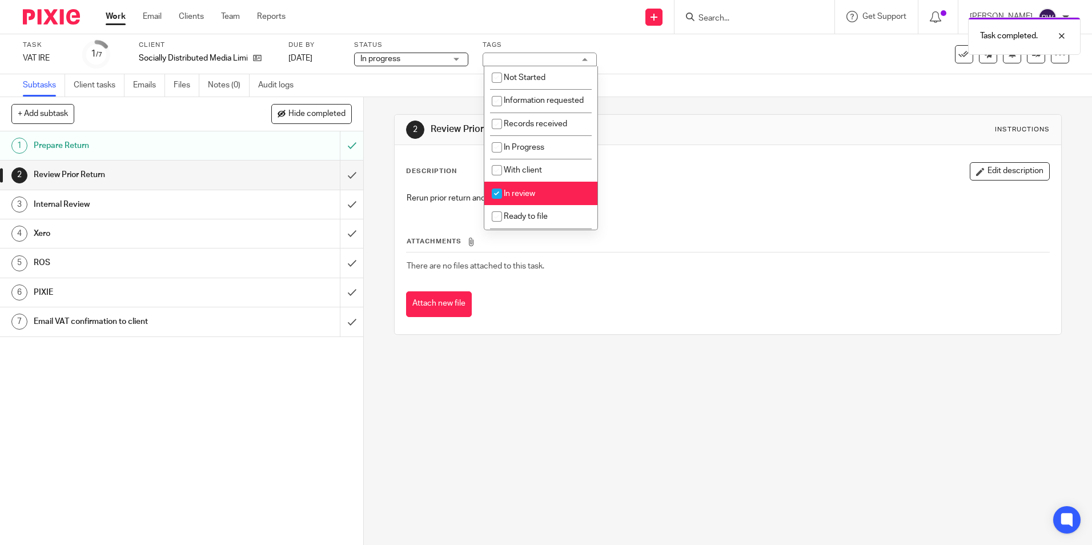
click at [707, 90] on div "Subtasks Client tasks Emails Files Notes (0) Audit logs" at bounding box center [546, 85] width 1092 height 23
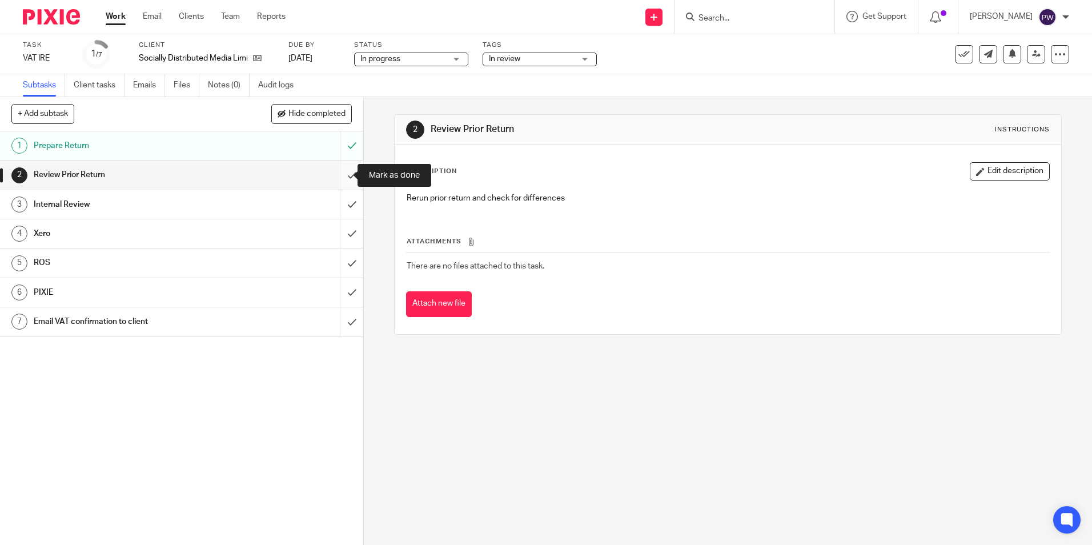
click at [345, 178] on input "submit" at bounding box center [181, 174] width 363 height 29
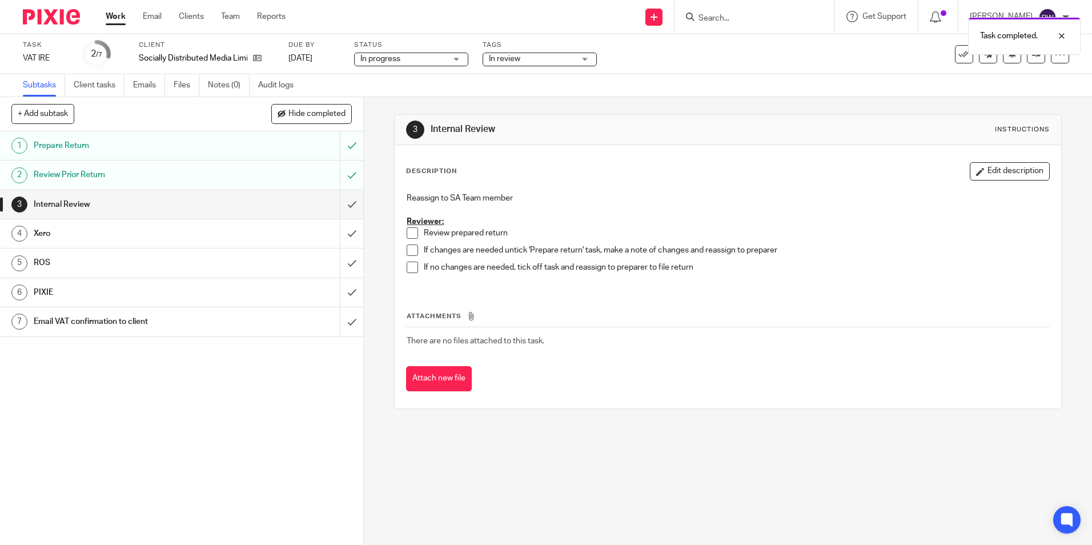
click at [428, 379] on button "Attach new file" at bounding box center [439, 379] width 66 height 26
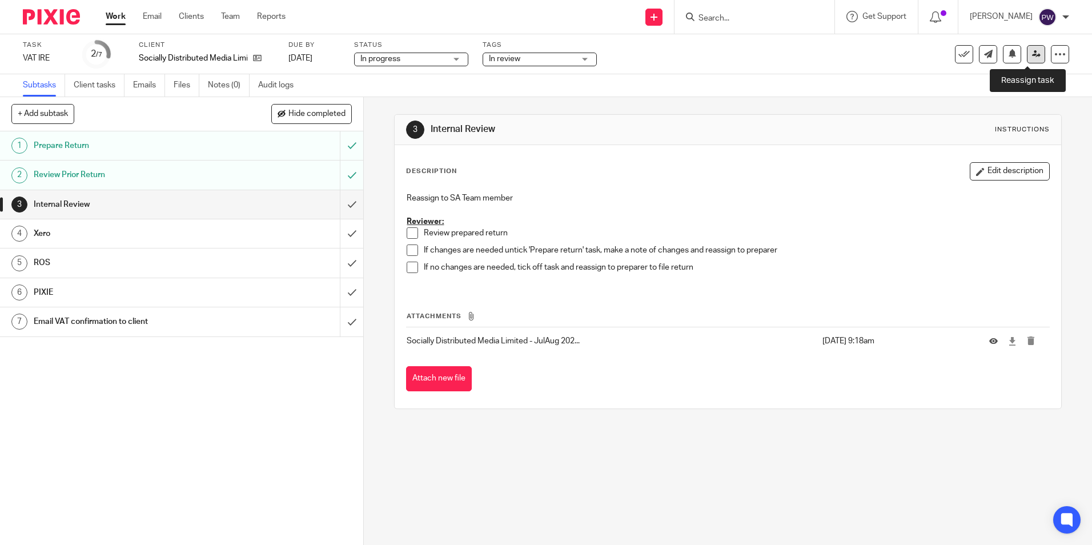
click at [1032, 51] on icon at bounding box center [1036, 54] width 9 height 9
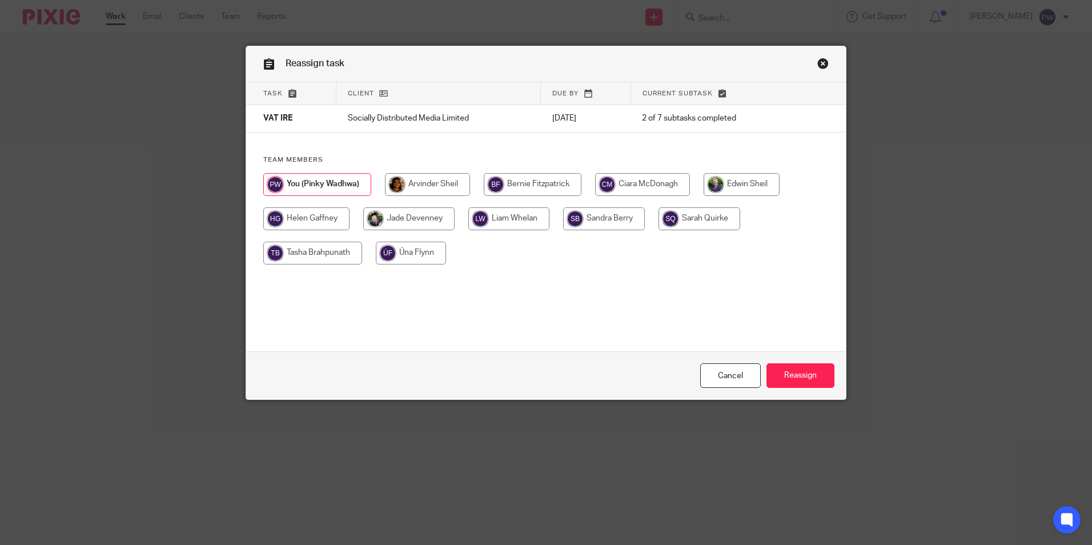
click at [327, 256] on input "radio" at bounding box center [312, 253] width 99 height 23
radio input "true"
click at [809, 377] on input "Reassign" at bounding box center [800, 375] width 68 height 25
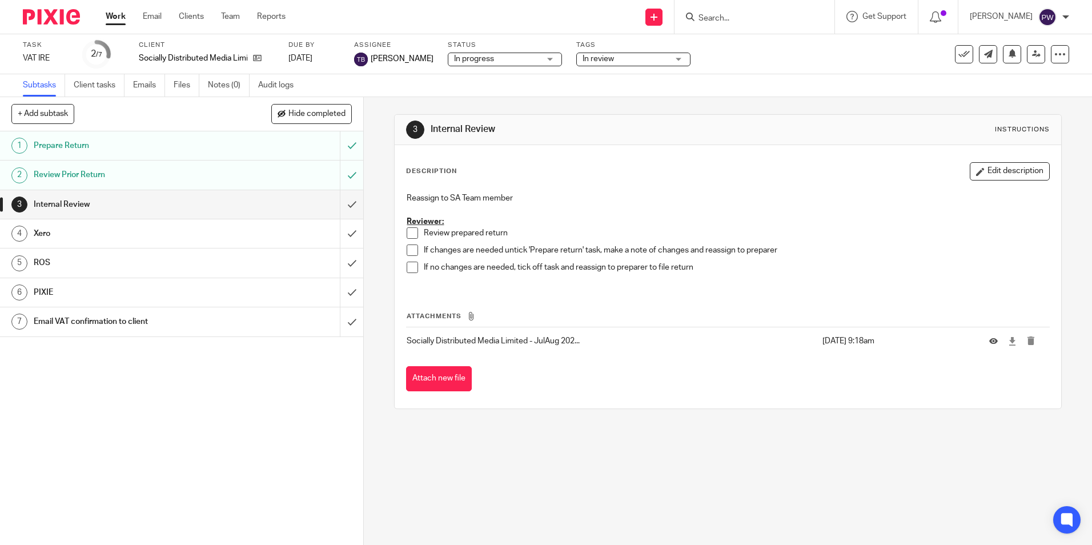
click at [121, 19] on link "Work" at bounding box center [116, 16] width 20 height 11
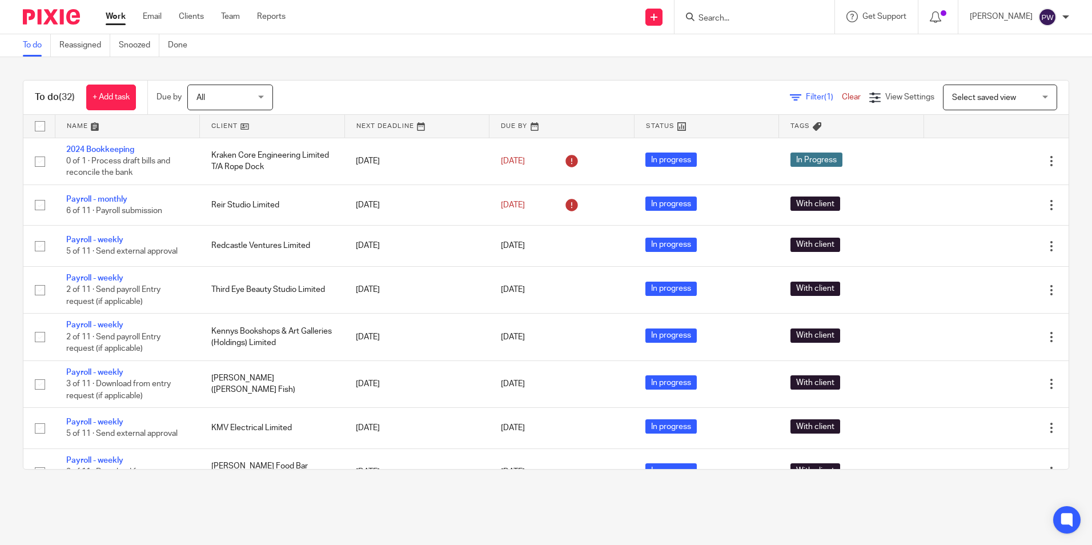
click at [989, 91] on span "Select saved view" at bounding box center [993, 97] width 83 height 24
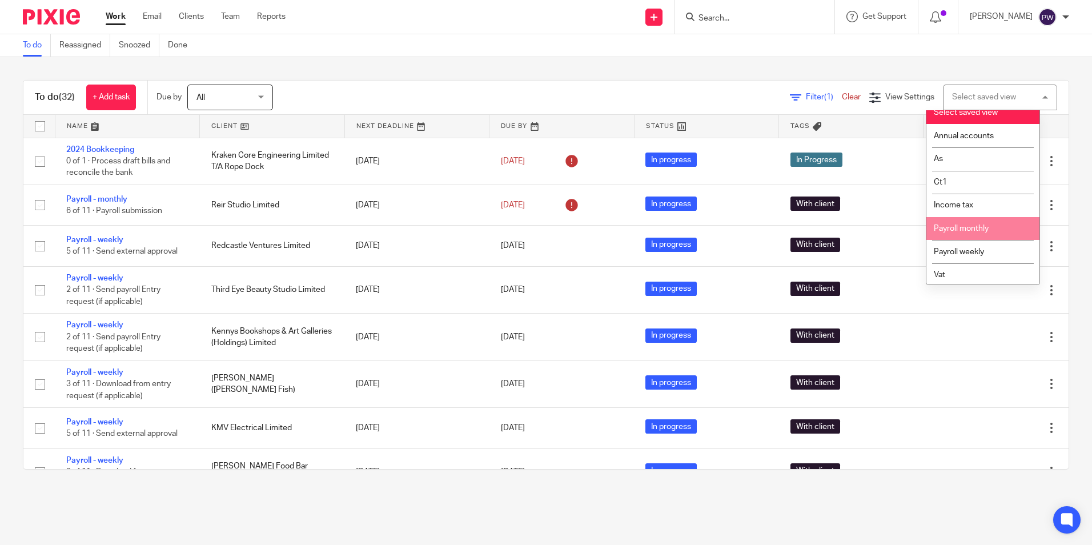
scroll to position [11, 0]
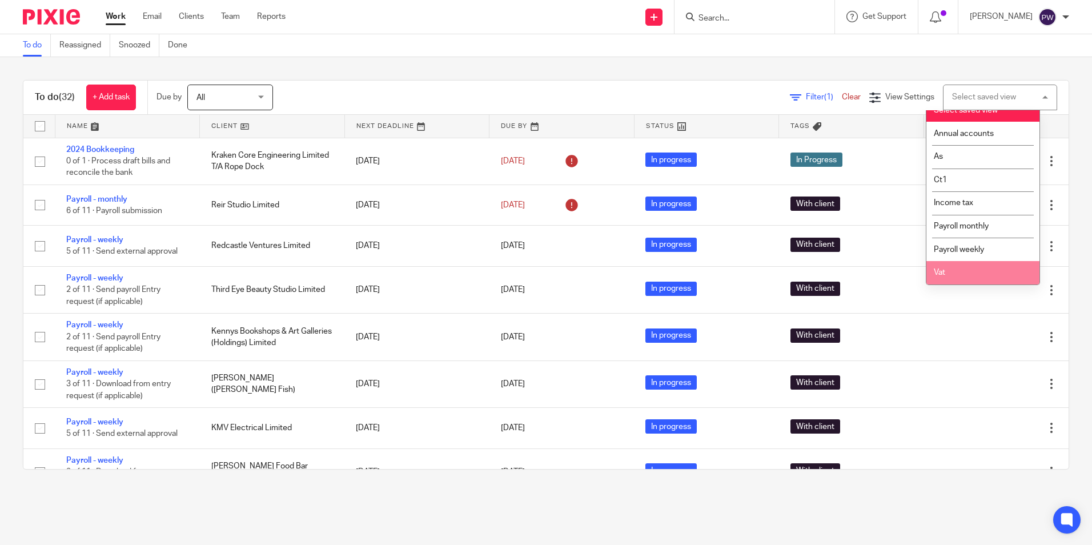
click at [949, 270] on li "Vat" at bounding box center [982, 272] width 113 height 23
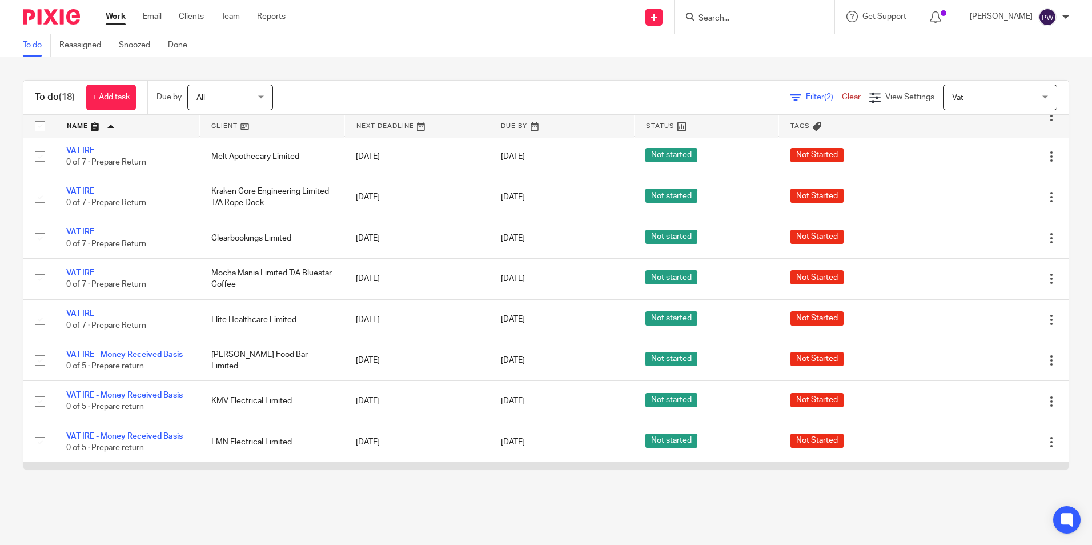
scroll to position [403, 0]
